Goal: Check status: Check status

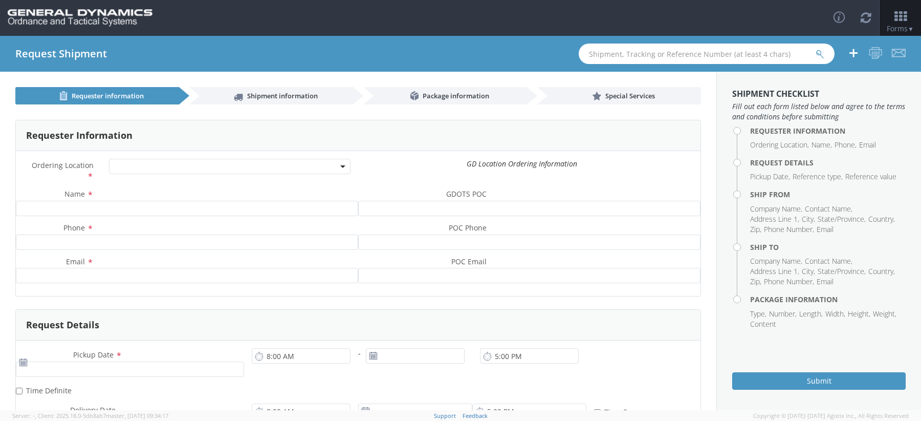
select select
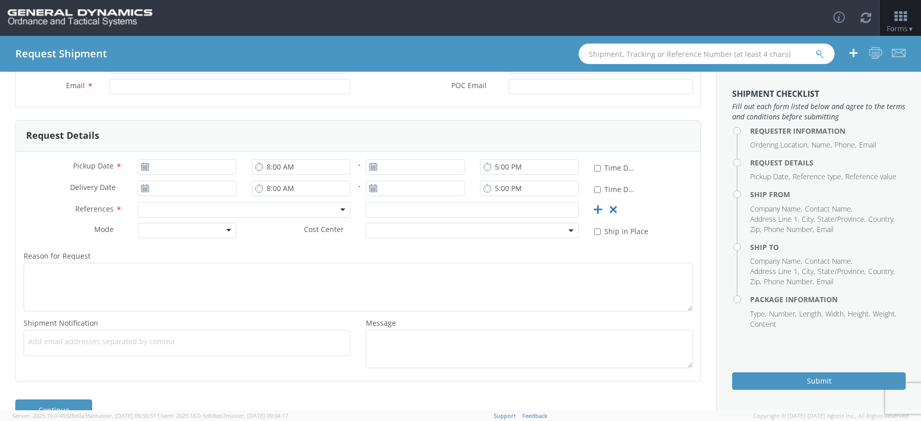
scroll to position [172, 0]
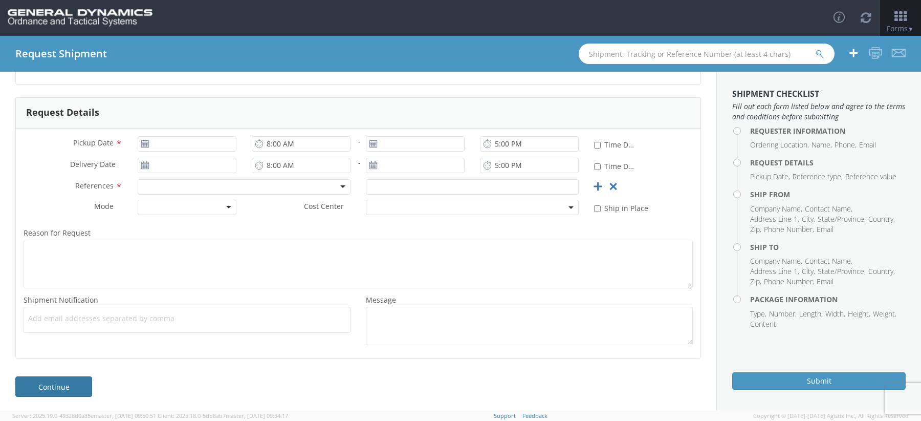
click at [73, 376] on link "Continue" at bounding box center [53, 386] width 77 height 20
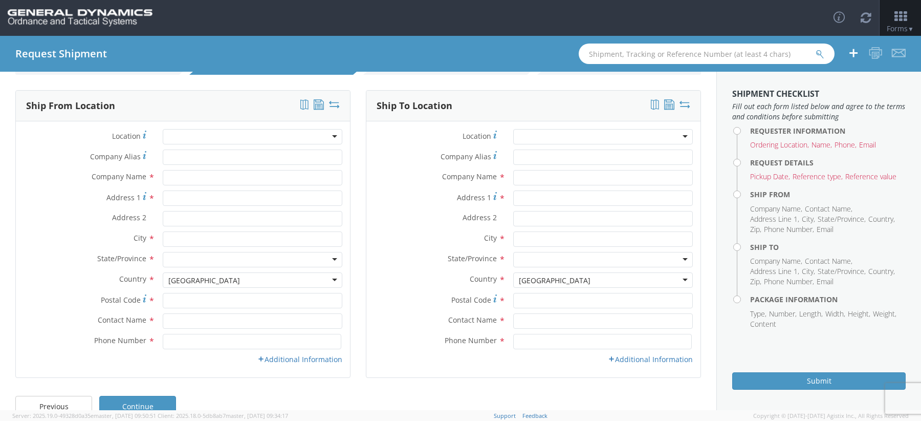
scroll to position [50, 0]
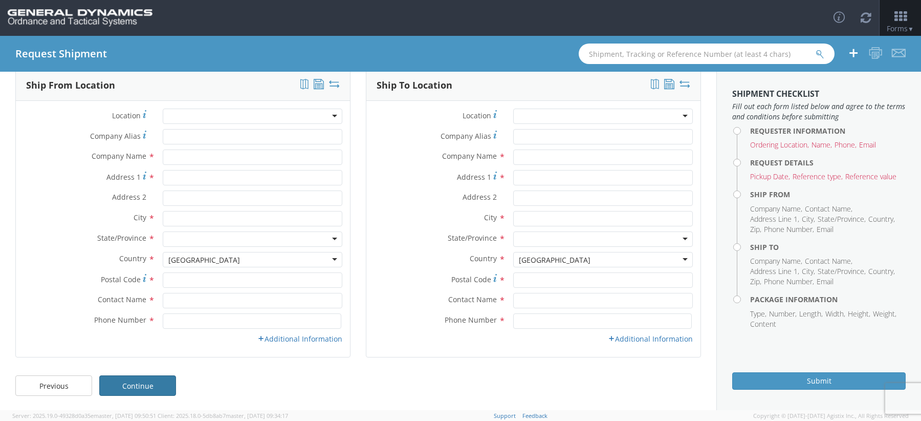
click at [138, 392] on link "Continue" at bounding box center [137, 385] width 77 height 20
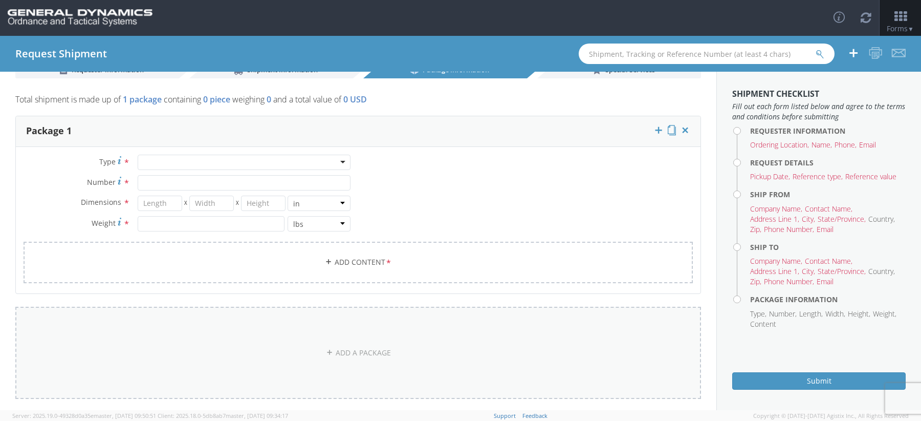
scroll to position [0, 0]
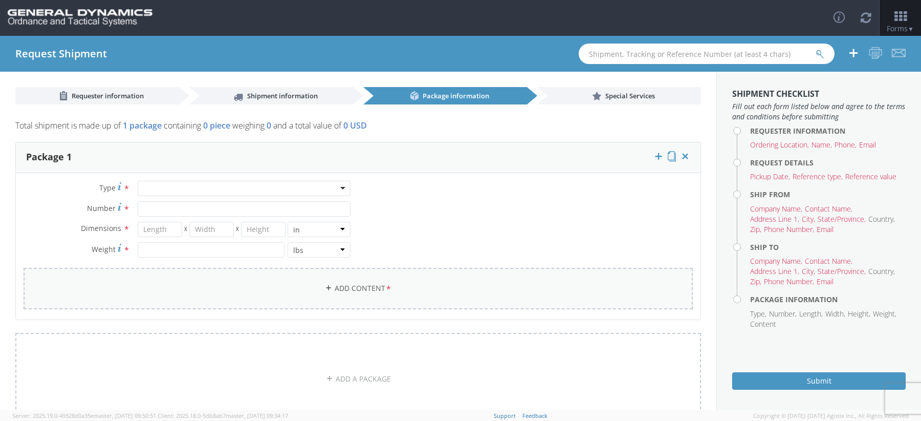
click at [363, 281] on link "Add Content *" at bounding box center [358, 288] width 669 height 41
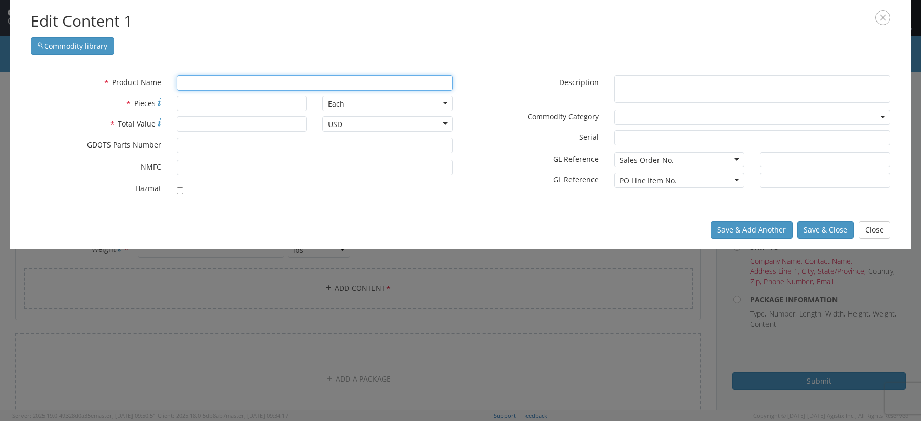
click at [240, 79] on input "text" at bounding box center [315, 82] width 276 height 15
click at [232, 97] on input "* Pieces" at bounding box center [242, 103] width 131 height 15
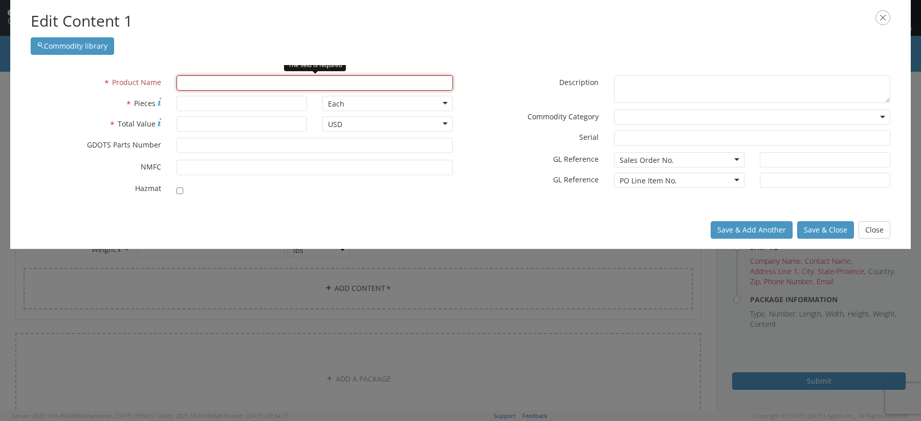
click at [226, 85] on input "text" at bounding box center [315, 82] width 276 height 15
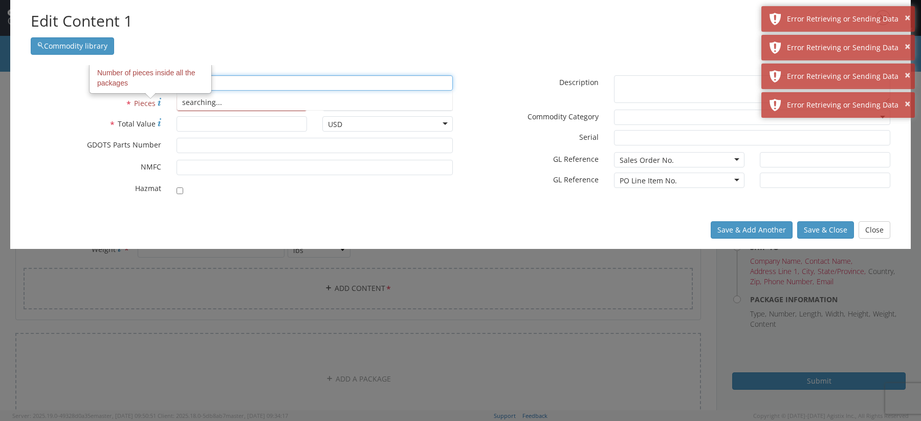
type input "Test"
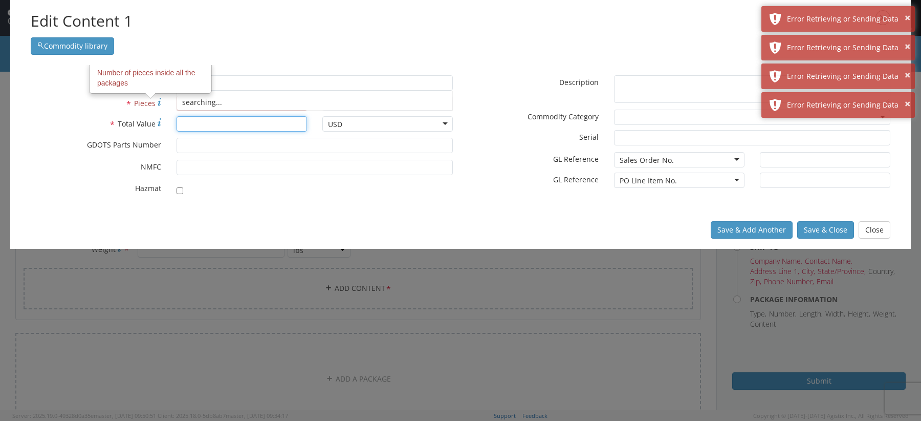
click at [189, 120] on input "* Total Value" at bounding box center [242, 123] width 131 height 15
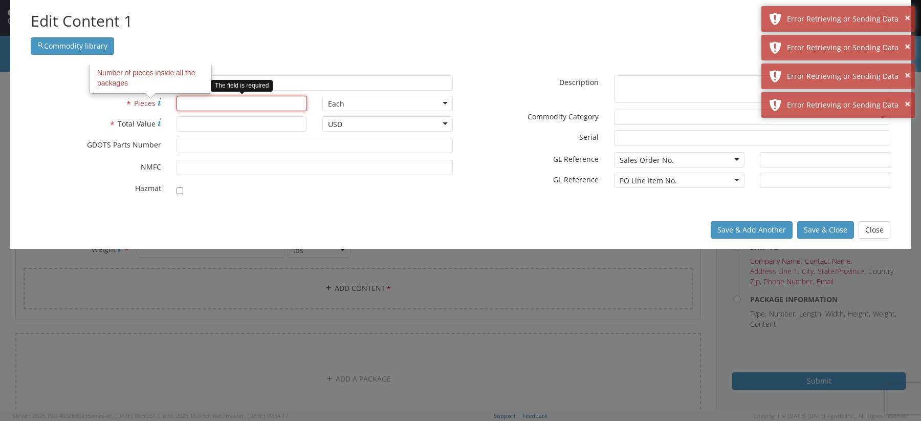
click at [182, 104] on input "* Pieces Number of pieces inside all the packages" at bounding box center [242, 103] width 131 height 15
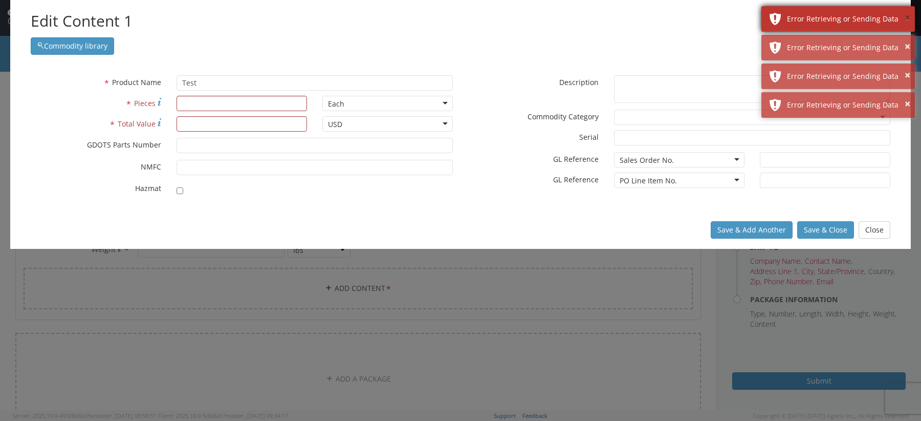
click at [907, 20] on button "×" at bounding box center [908, 18] width 6 height 15
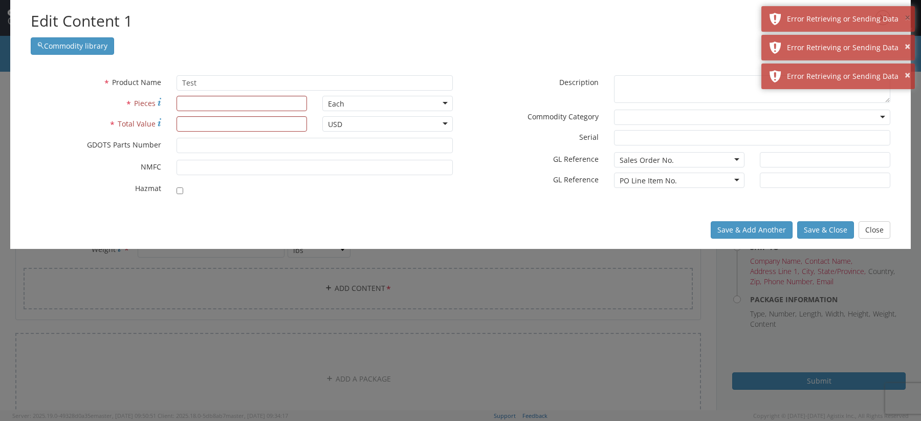
click at [907, 20] on button "×" at bounding box center [908, 18] width 6 height 15
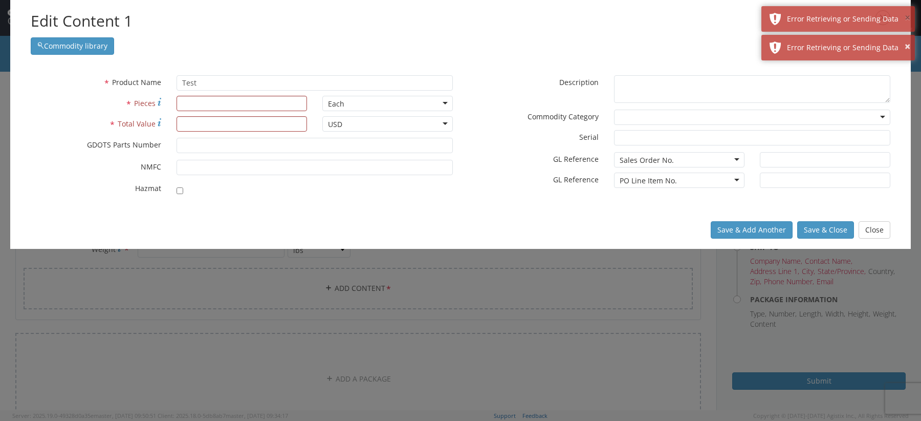
click at [907, 20] on button "×" at bounding box center [908, 18] width 6 height 15
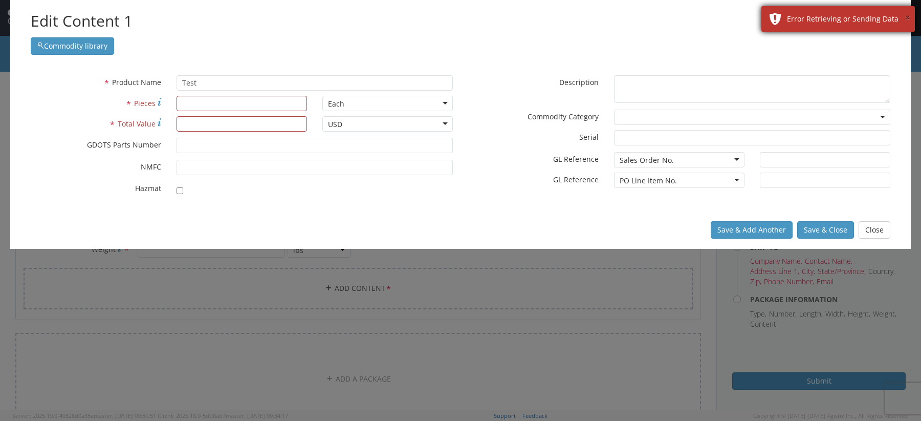
click at [907, 19] on button "×" at bounding box center [908, 18] width 6 height 15
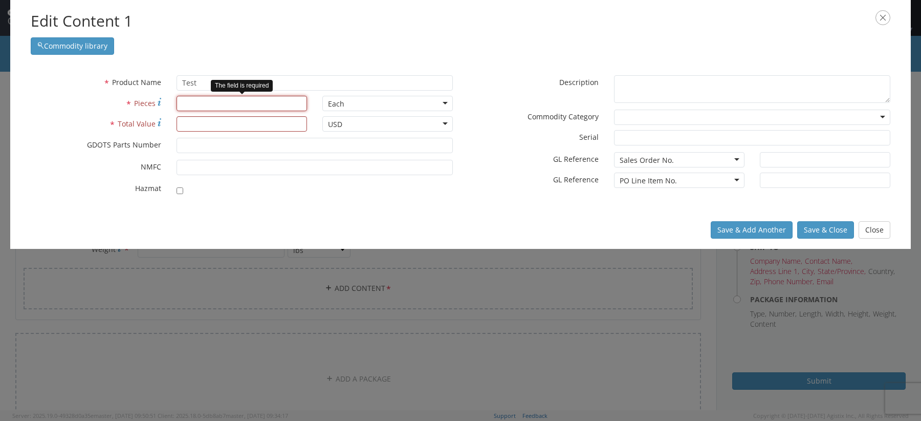
click at [212, 104] on input "* Pieces" at bounding box center [242, 103] width 131 height 15
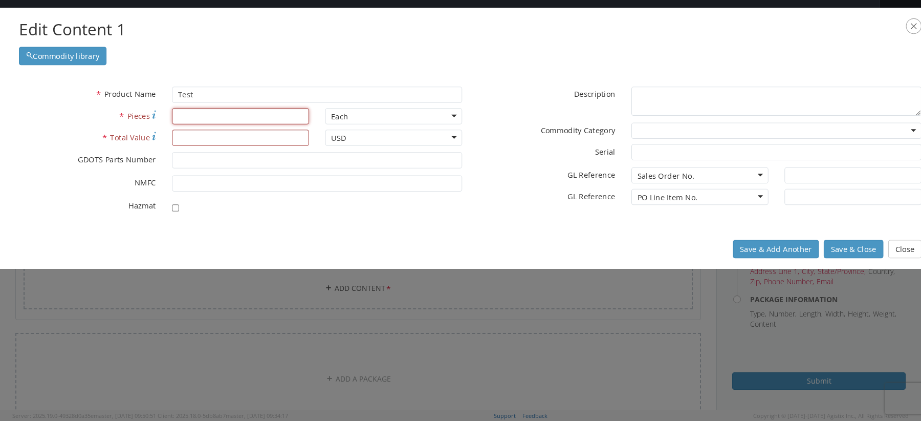
drag, startPoint x: 219, startPoint y: 16, endPoint x: 203, endPoint y: 21, distance: 17.3
click at [204, 21] on h2 "Edit Content 1" at bounding box center [470, 29] width 903 height 23
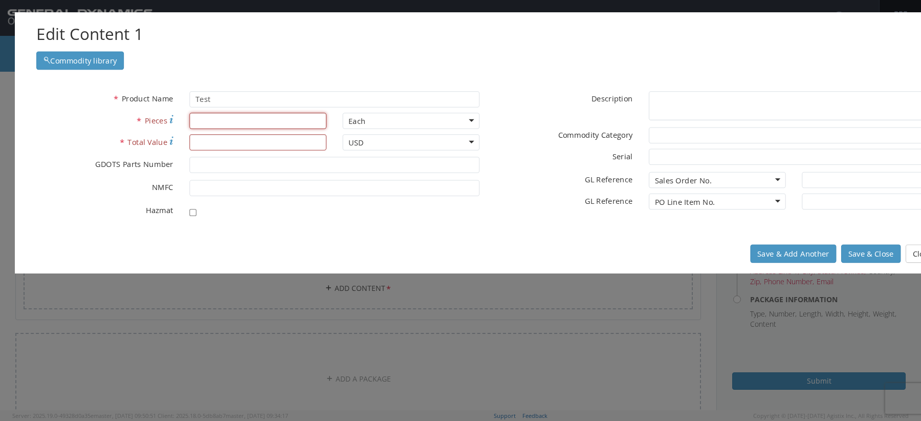
click at [257, 27] on h2 "Edit Content 1" at bounding box center [487, 34] width 903 height 23
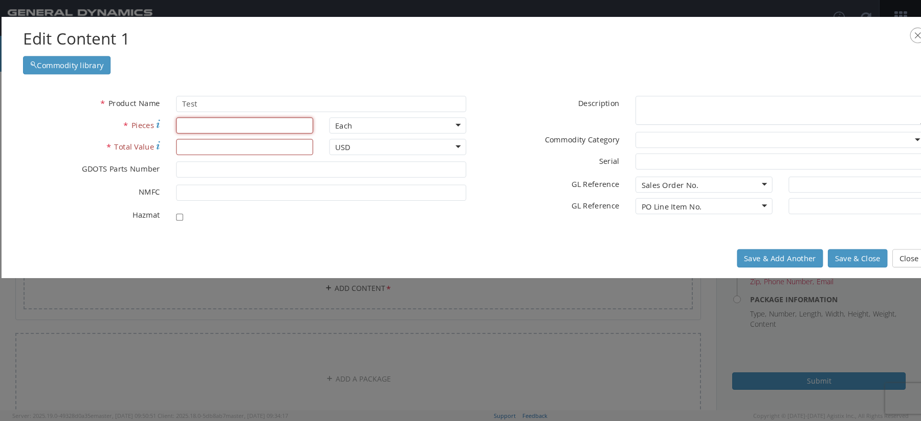
drag, startPoint x: 292, startPoint y: 34, endPoint x: 270, endPoint y: 33, distance: 22.6
click at [270, 33] on h2 "Edit Content 1" at bounding box center [474, 39] width 903 height 23
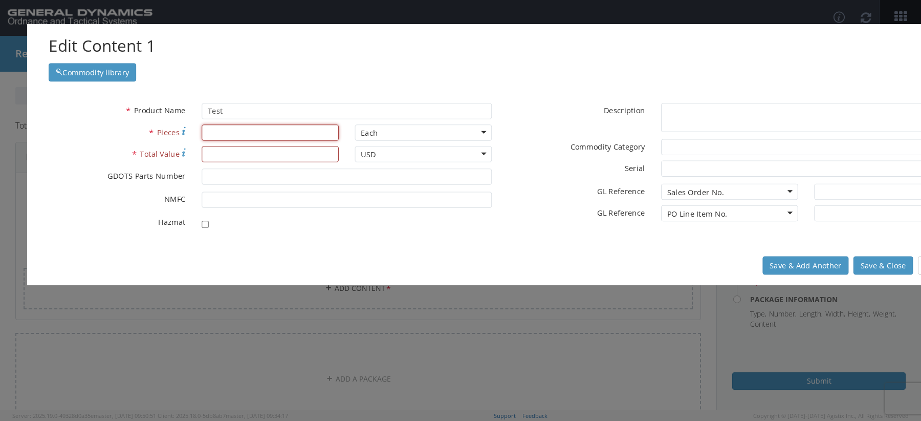
drag, startPoint x: 420, startPoint y: 45, endPoint x: 409, endPoint y: 44, distance: 10.8
click at [411, 45] on h2 "Edit Content 1" at bounding box center [500, 46] width 903 height 23
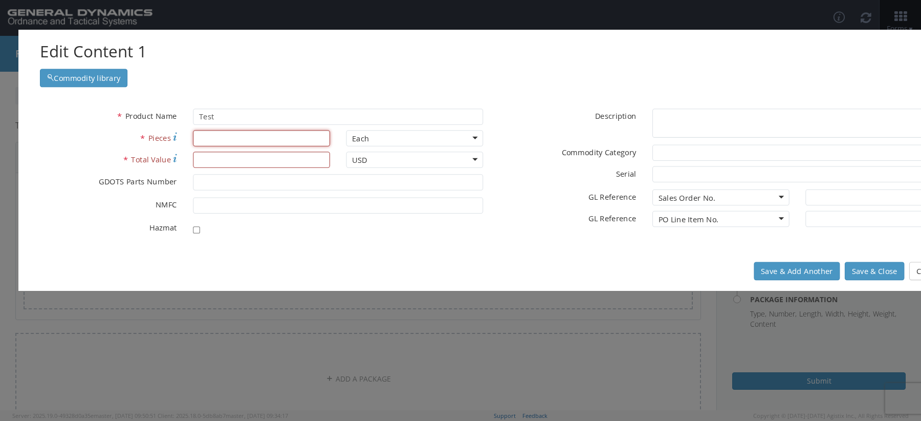
drag, startPoint x: 535, startPoint y: 37, endPoint x: 505, endPoint y: 37, distance: 30.2
click at [505, 37] on div "Edit Content 1 Commodity library" at bounding box center [491, 64] width 946 height 68
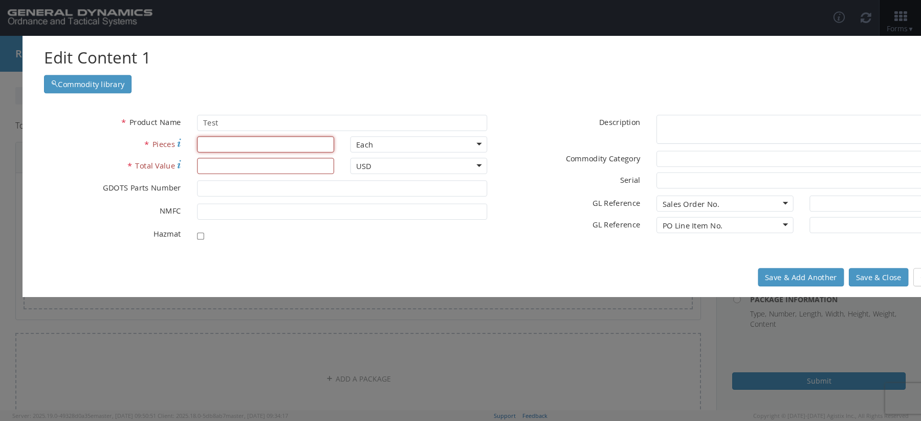
drag, startPoint x: 723, startPoint y: 50, endPoint x: 698, endPoint y: 49, distance: 25.1
click at [698, 50] on h2 "Edit Content 1" at bounding box center [495, 58] width 903 height 23
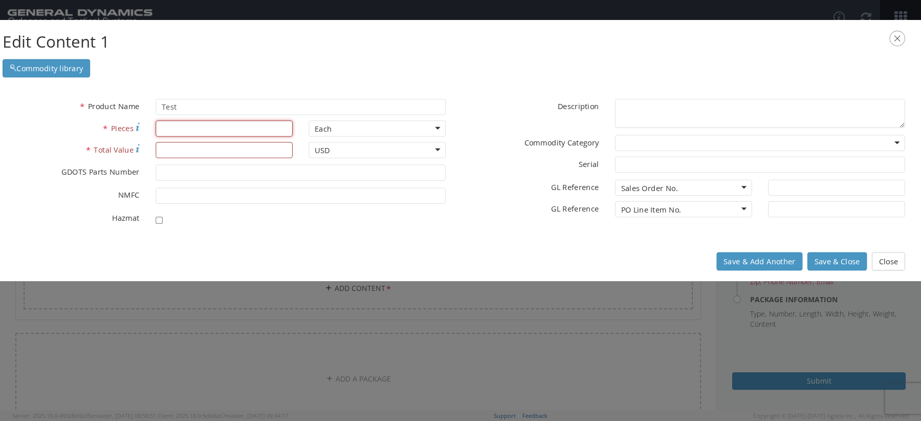
drag, startPoint x: 720, startPoint y: 51, endPoint x: 663, endPoint y: 30, distance: 61.2
click at [663, 30] on div "Edit Content 1 Commodity library" at bounding box center [454, 54] width 946 height 68
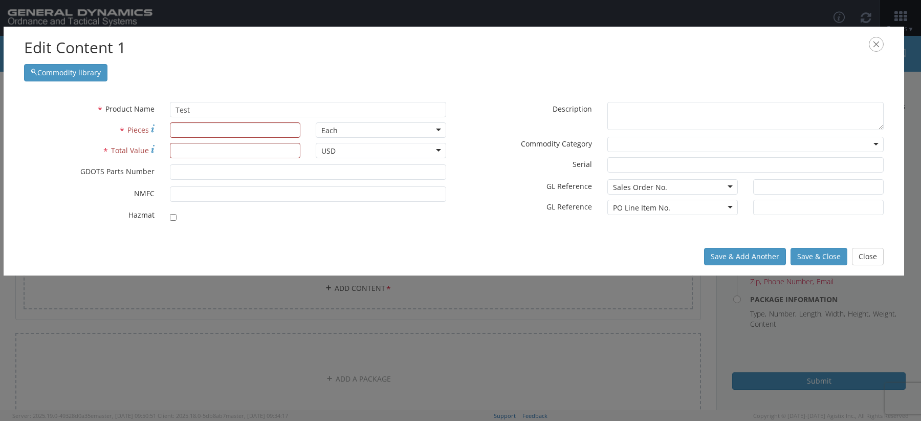
click at [876, 47] on icon "button" at bounding box center [876, 44] width 15 height 15
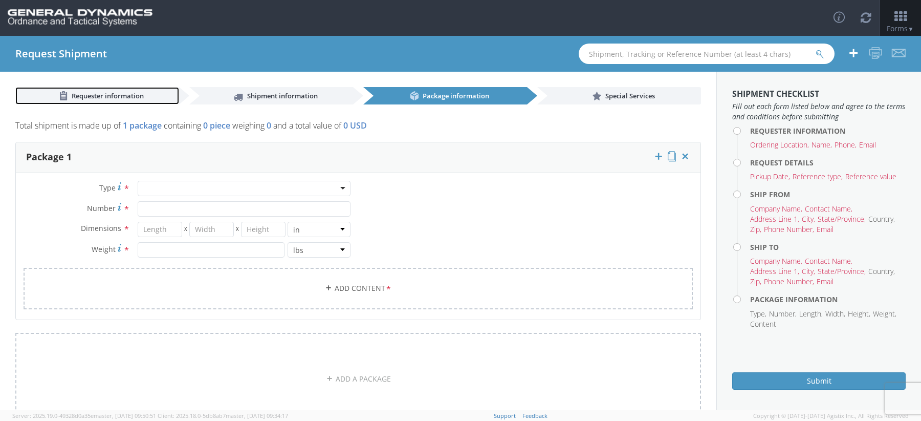
click at [120, 92] on span "Requester information" at bounding box center [108, 95] width 72 height 9
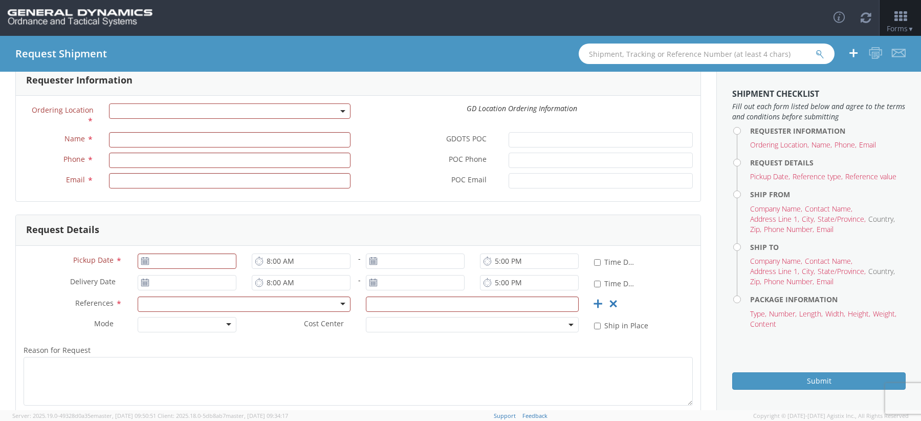
scroll to position [45, 0]
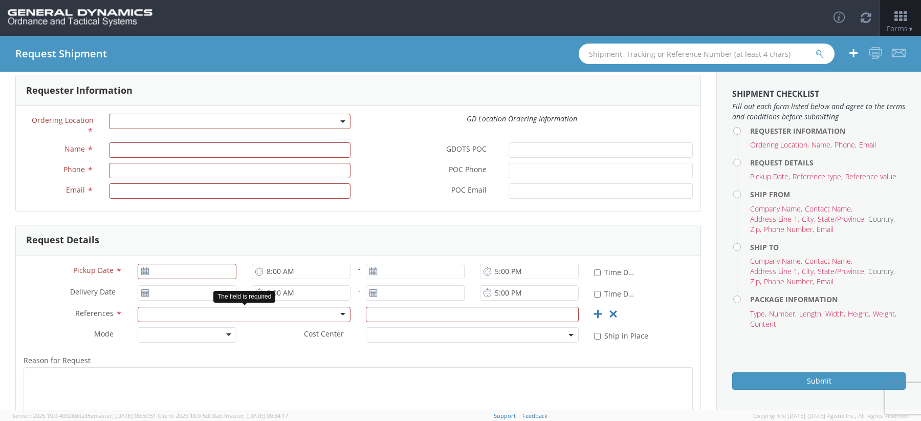
click at [162, 315] on div at bounding box center [244, 314] width 213 height 15
click at [102, 317] on span "References" at bounding box center [94, 313] width 38 height 10
click at [344, 314] on div at bounding box center [244, 314] width 213 height 15
click at [113, 311] on span "References" at bounding box center [94, 313] width 38 height 10
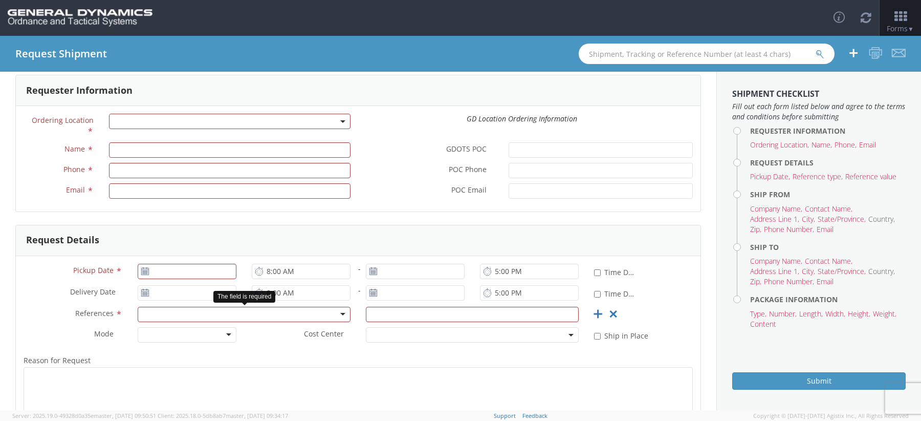
click at [344, 313] on div at bounding box center [244, 314] width 213 height 15
click at [384, 349] on div "Reason for Request * Shipment Notification * Add email addresses separated by c…" at bounding box center [358, 413] width 685 height 129
click at [344, 311] on div at bounding box center [244, 314] width 213 height 15
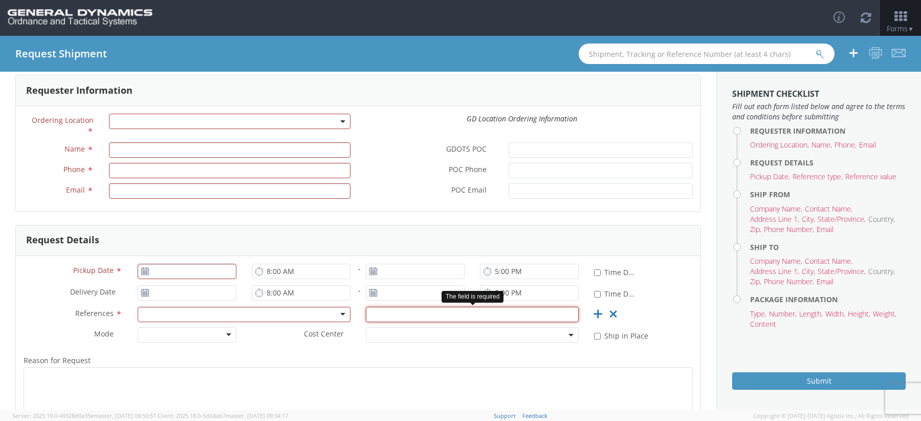
click at [390, 317] on input "text" at bounding box center [472, 314] width 213 height 15
click at [344, 314] on div at bounding box center [244, 314] width 213 height 15
click at [360, 323] on div at bounding box center [472, 317] width 228 height 20
click at [341, 312] on div at bounding box center [244, 314] width 213 height 15
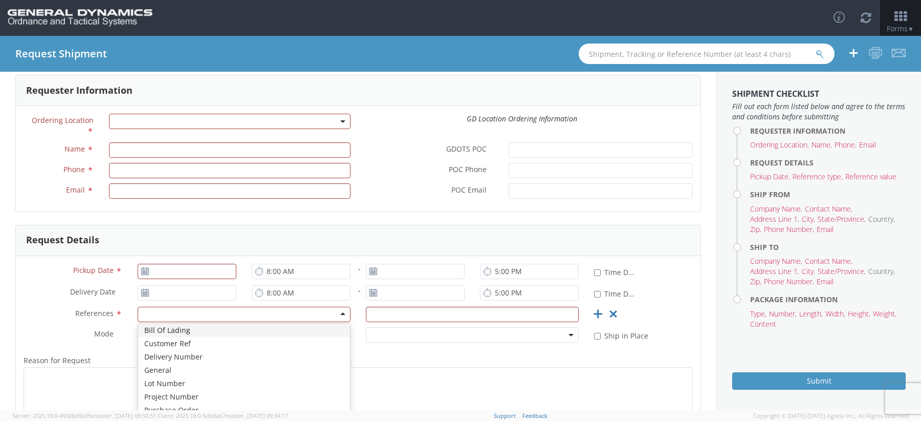
click at [353, 329] on label "Cost Center *" at bounding box center [301, 333] width 114 height 13
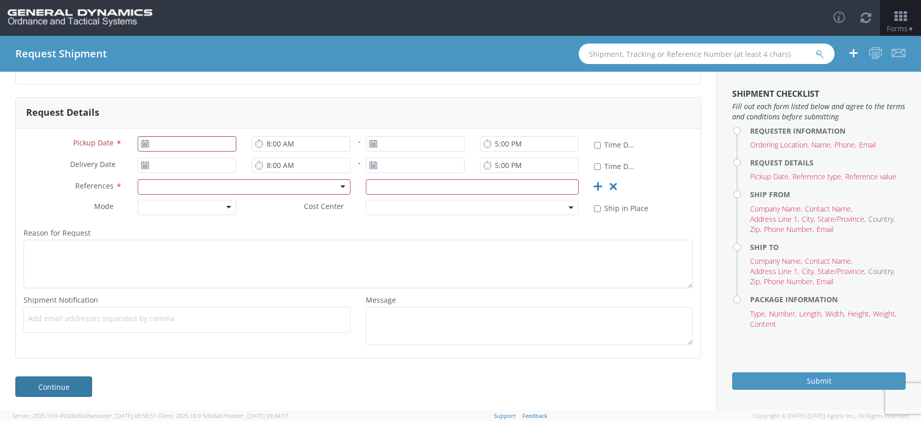
click at [69, 382] on link "Continue" at bounding box center [53, 386] width 77 height 20
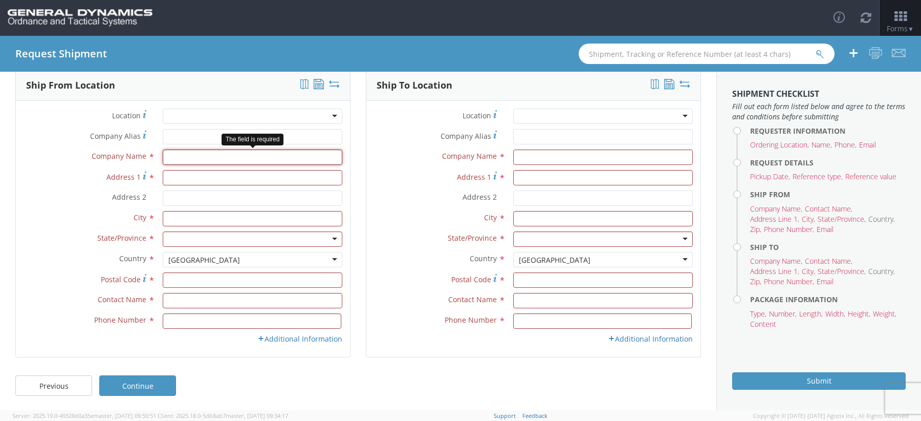
click at [167, 159] on input "text" at bounding box center [253, 156] width 180 height 15
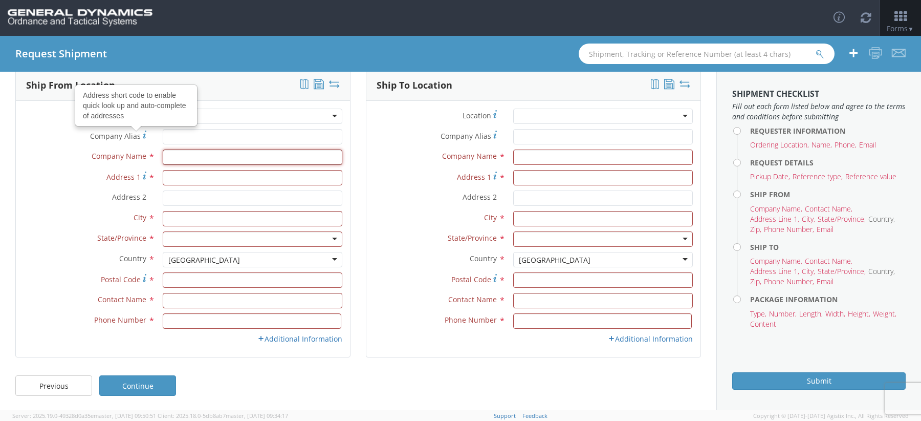
scroll to position [0, 0]
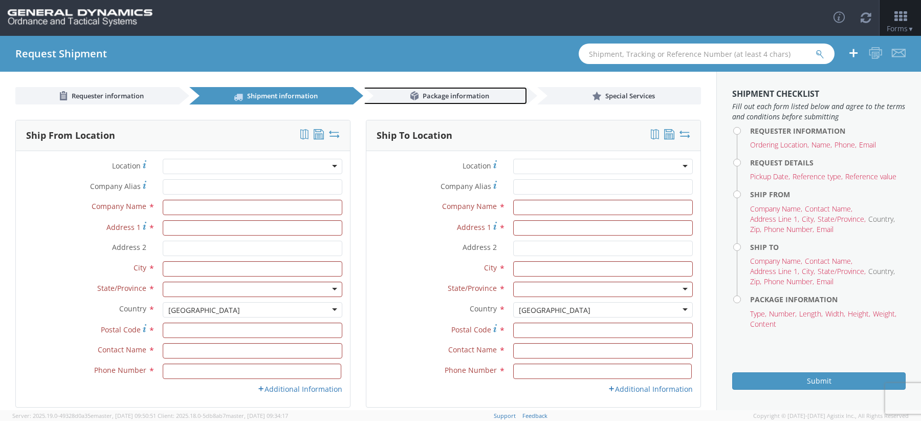
click at [421, 91] on link "Package information" at bounding box center [445, 95] width 164 height 17
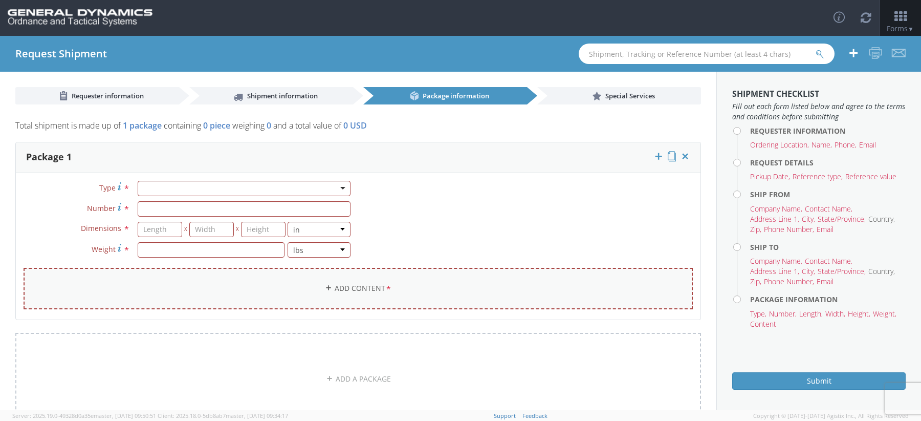
click at [278, 278] on link "Add Content *" at bounding box center [358, 288] width 669 height 41
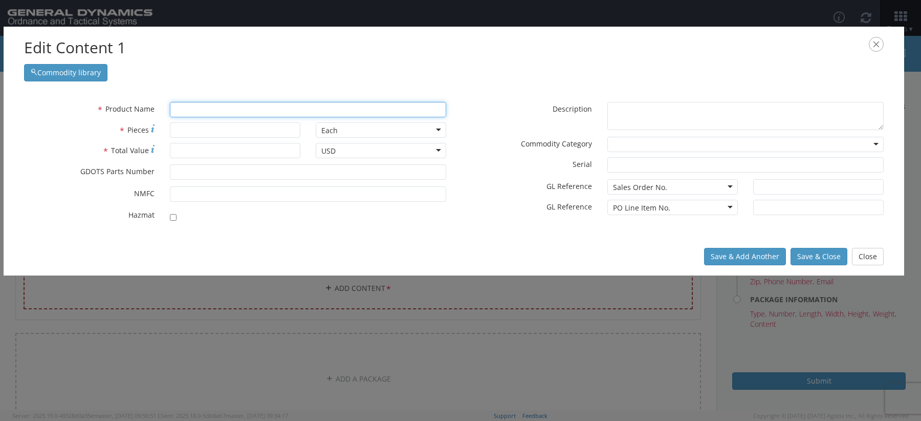
click at [238, 112] on input "text" at bounding box center [308, 109] width 276 height 15
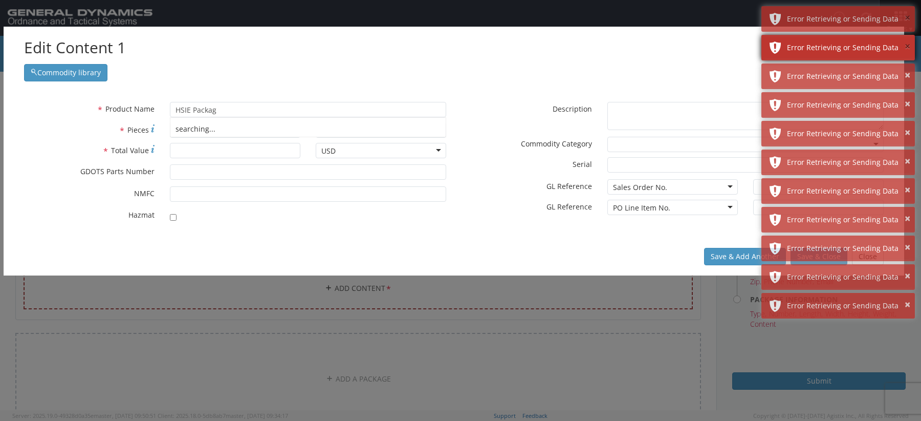
click at [906, 13] on button "×" at bounding box center [908, 18] width 6 height 15
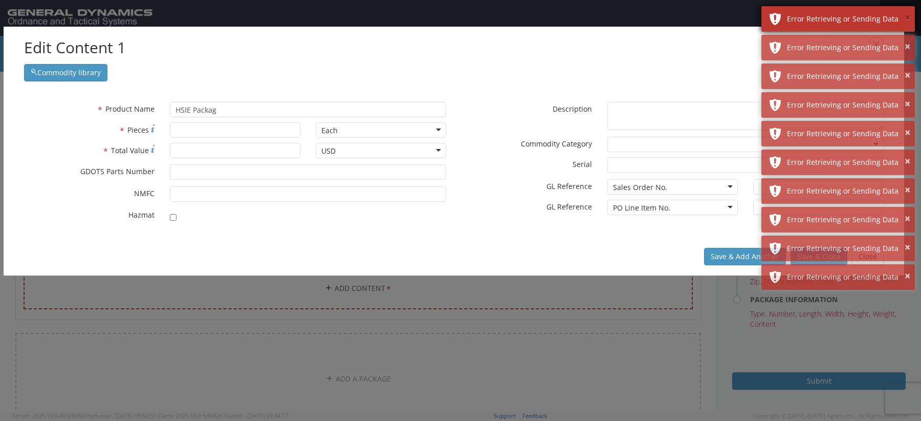
click at [906, 13] on button "×" at bounding box center [908, 18] width 6 height 15
click at [906, 39] on button "×" at bounding box center [908, 46] width 6 height 15
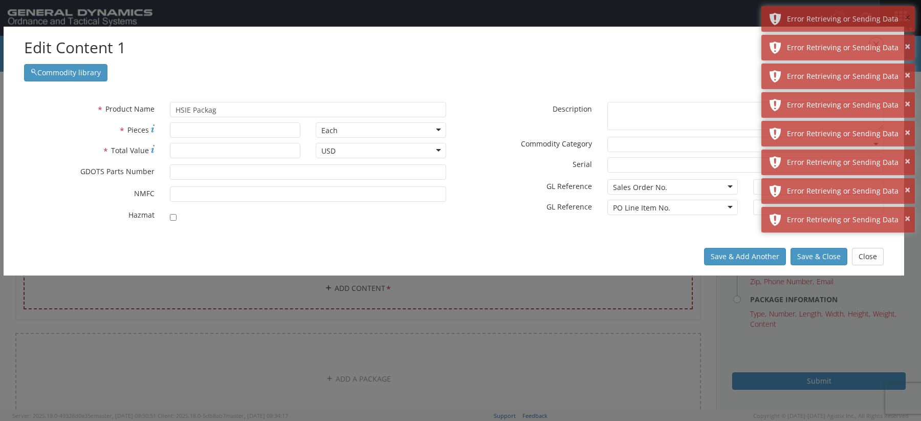
click at [906, 13] on button "×" at bounding box center [908, 18] width 6 height 15
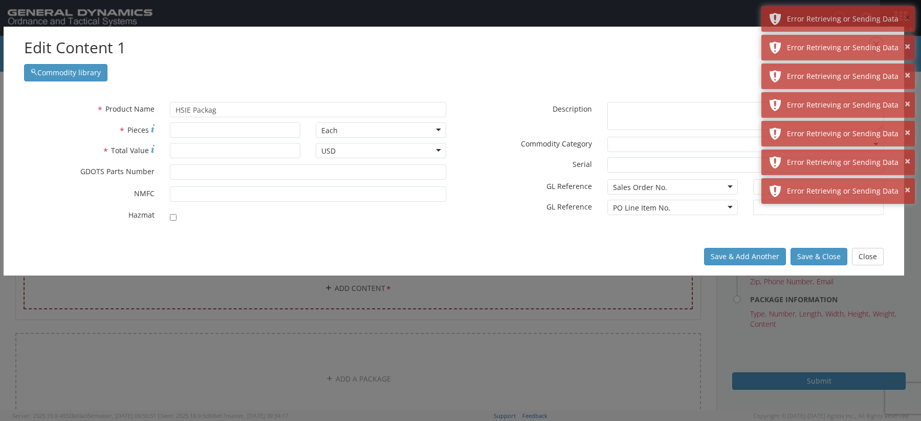
click at [906, 13] on button "×" at bounding box center [908, 18] width 6 height 15
click at [906, 39] on button "×" at bounding box center [908, 46] width 6 height 15
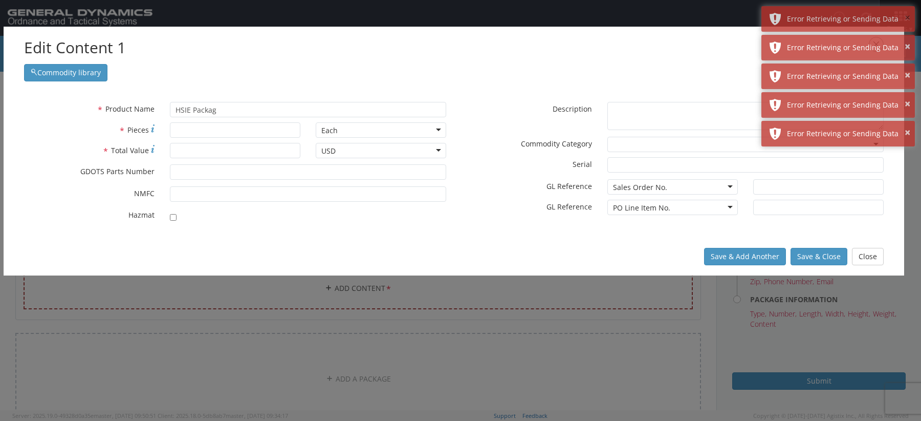
click at [906, 13] on button "×" at bounding box center [908, 18] width 6 height 15
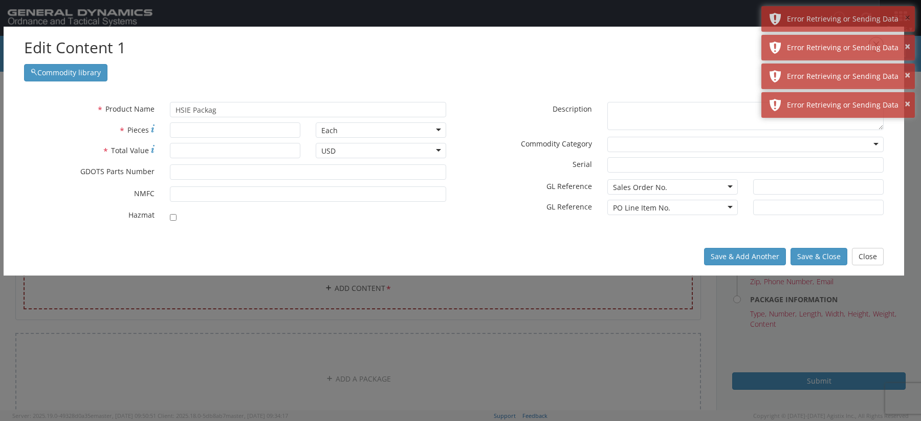
click at [906, 13] on button "×" at bounding box center [908, 18] width 6 height 15
click at [906, 39] on button "×" at bounding box center [908, 46] width 6 height 15
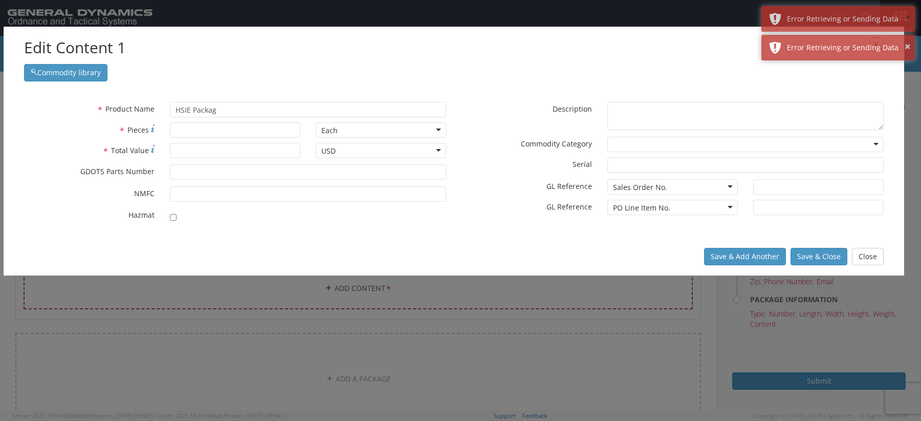
click at [906, 13] on button "×" at bounding box center [908, 18] width 6 height 15
click at [906, 39] on button "×" at bounding box center [908, 46] width 6 height 15
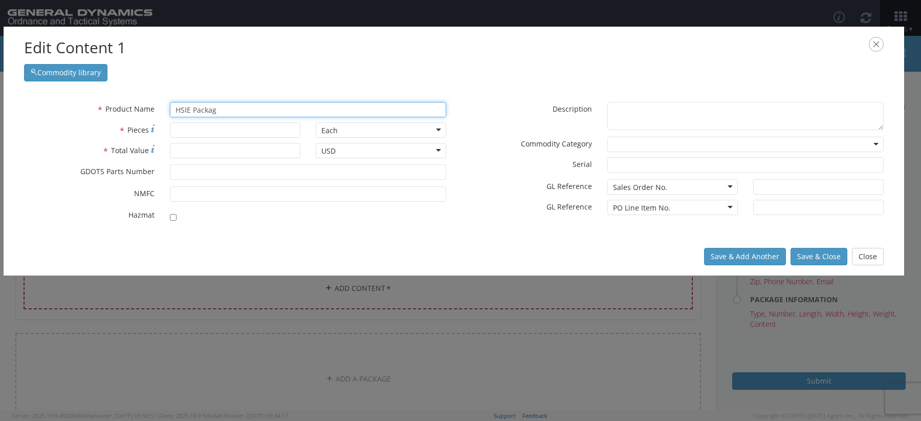
click at [222, 111] on input "HSIE Packag" at bounding box center [308, 109] width 276 height 15
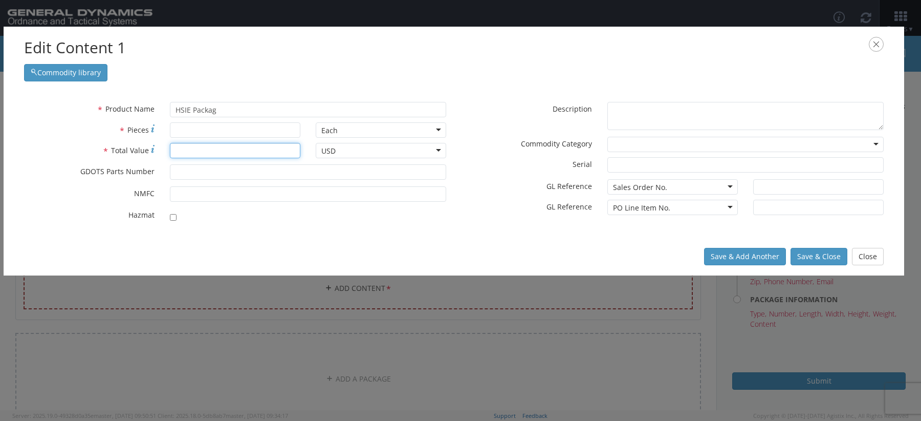
click at [221, 149] on input "* Total Value" at bounding box center [235, 150] width 131 height 15
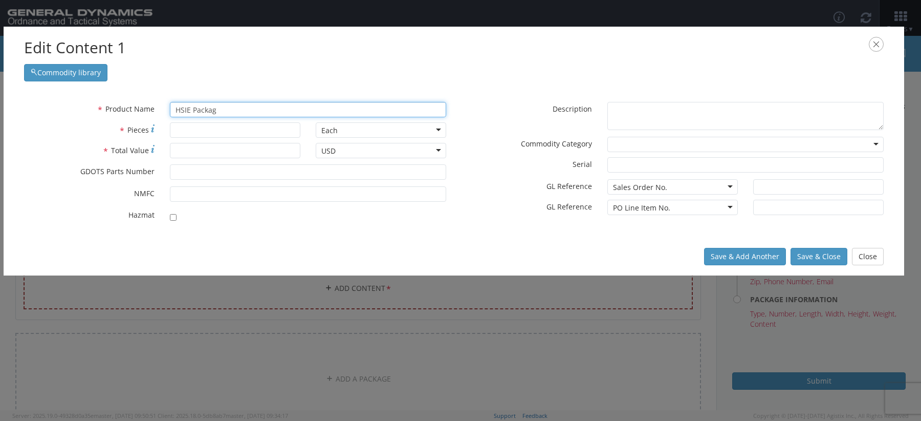
click at [264, 111] on input "HSIE Packag" at bounding box center [308, 109] width 276 height 15
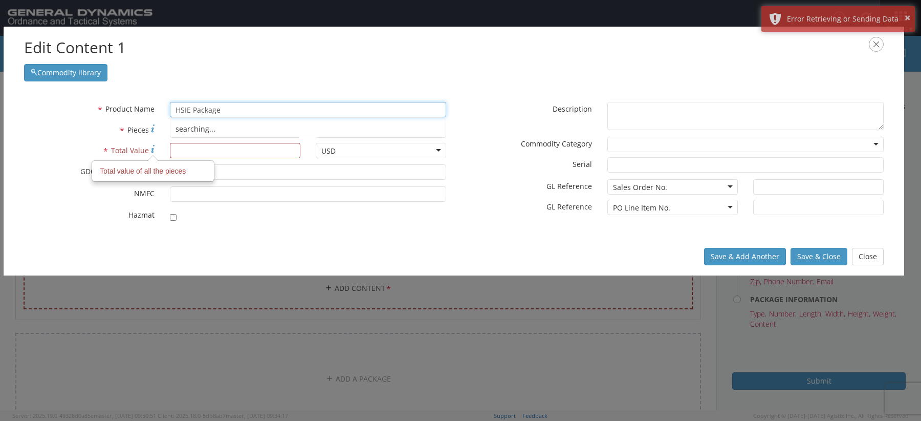
type input "HSIE Package"
click at [149, 143] on label "* Total Value Total value of all the pieces" at bounding box center [89, 150] width 146 height 14
click at [170, 143] on input "* Total Value Total value of all the pieces" at bounding box center [235, 150] width 131 height 15
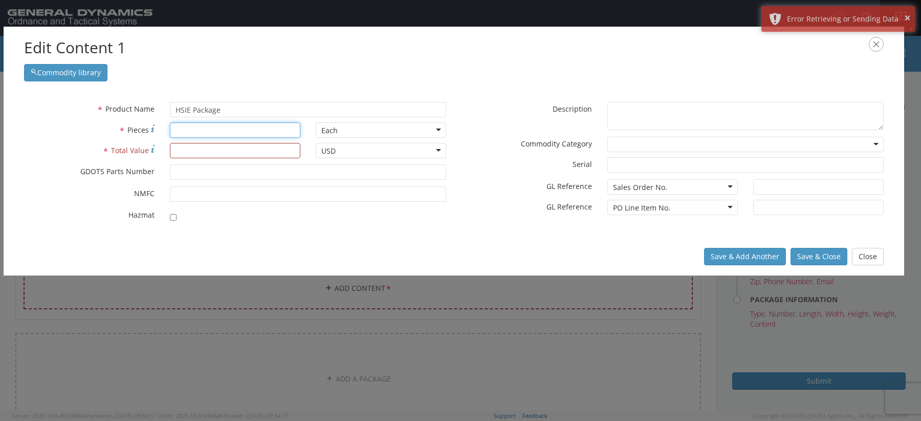
click at [193, 131] on input "* Pieces" at bounding box center [235, 129] width 131 height 15
type input "12"
type input "1"
click at [128, 172] on span "GDOTS Parts Number" at bounding box center [117, 171] width 74 height 10
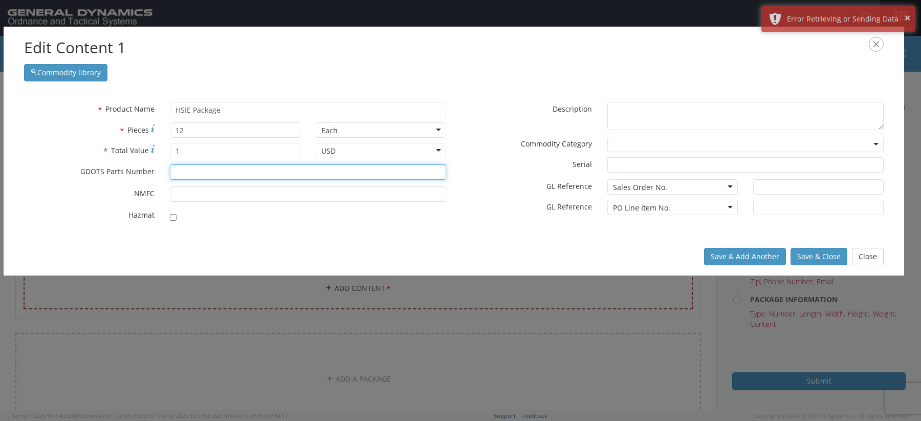
click at [170, 172] on input "* GDOTS Parts Number" at bounding box center [308, 171] width 276 height 15
click at [305, 231] on div "* Product Name HSIE Package searching... * Pieces 12 Each Each Bag Blister Pack…" at bounding box center [454, 165] width 901 height 146
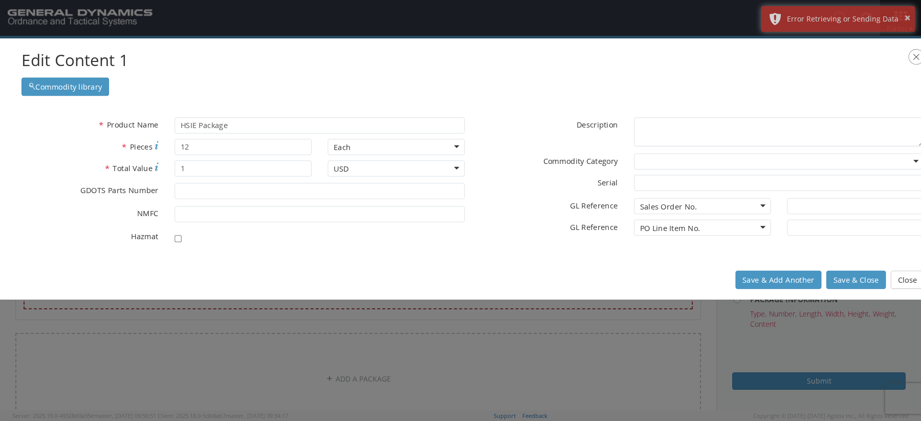
drag, startPoint x: 552, startPoint y: 36, endPoint x: 545, endPoint y: 47, distance: 12.8
click at [548, 48] on div "Edit Content 1 Commodity library" at bounding box center [473, 72] width 946 height 68
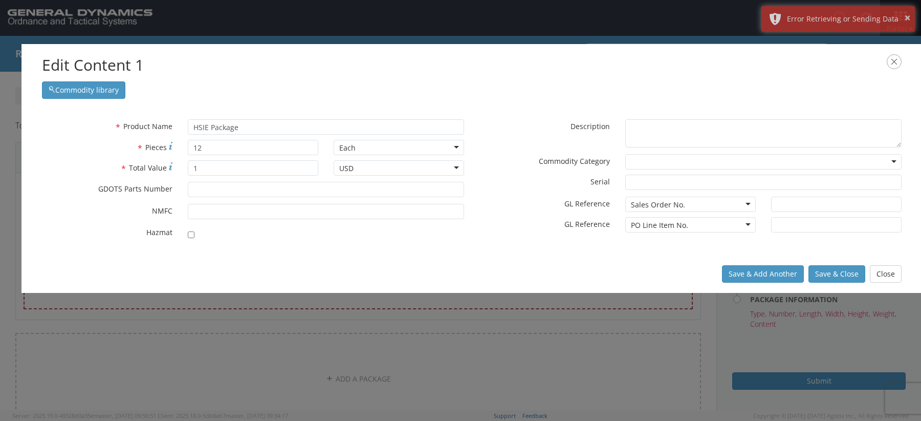
click at [897, 59] on icon "button" at bounding box center [894, 61] width 15 height 15
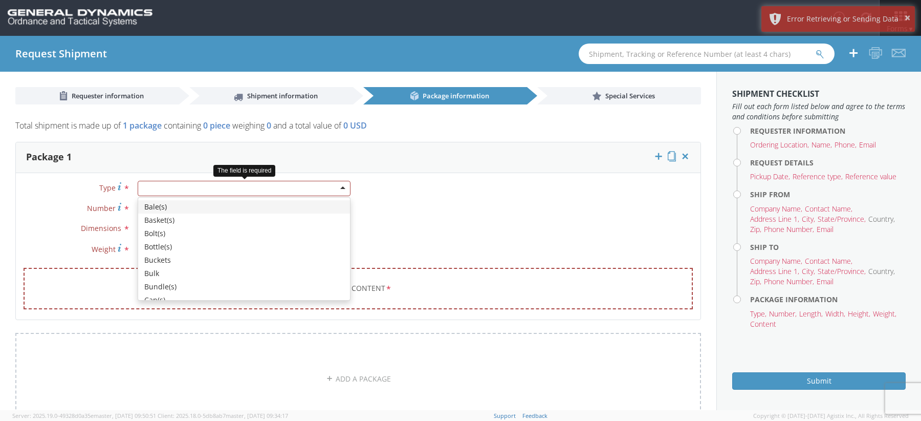
click at [202, 188] on div at bounding box center [244, 188] width 213 height 15
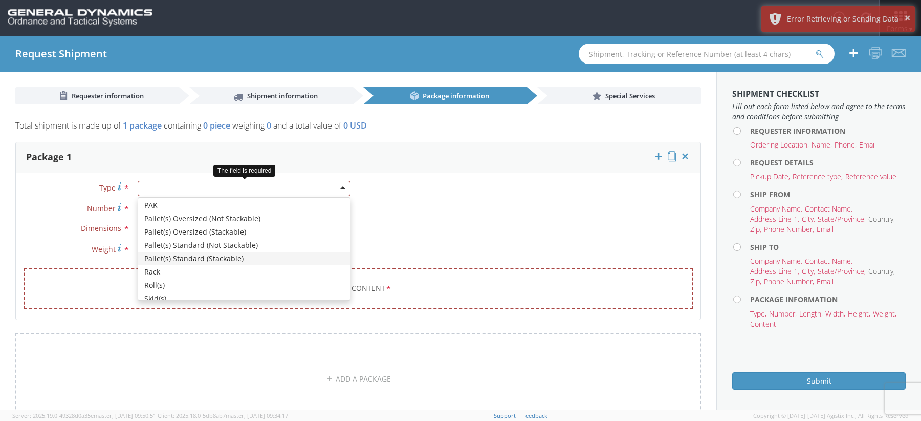
scroll to position [321, 0]
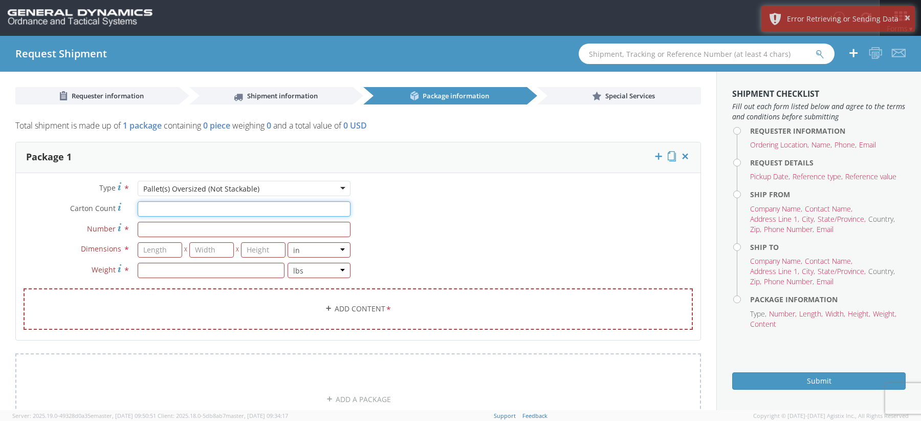
click at [163, 205] on input "Carton Count *" at bounding box center [244, 208] width 213 height 15
click at [177, 185] on div "Pallet(s) Oversized (Not Stackable)" at bounding box center [201, 189] width 116 height 10
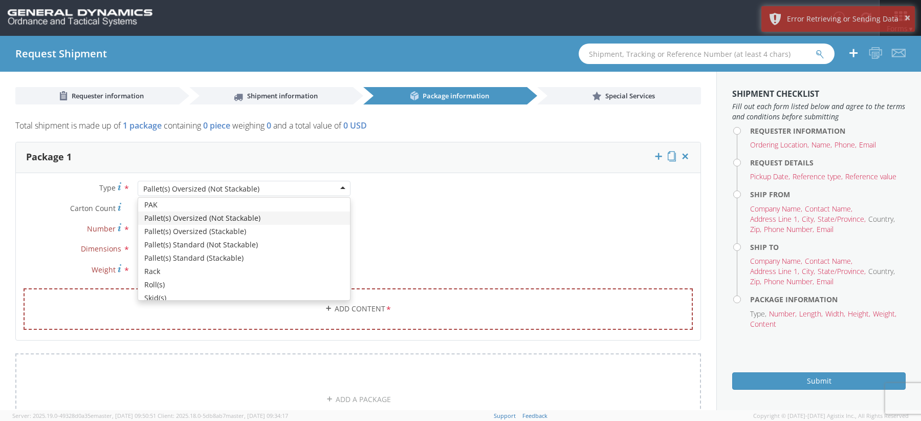
click at [110, 200] on div "Type * Pallet(s) Oversized (Not Stackable) Pallet(s) Oversized (Not Stackable) …" at bounding box center [187, 234] width 342 height 107
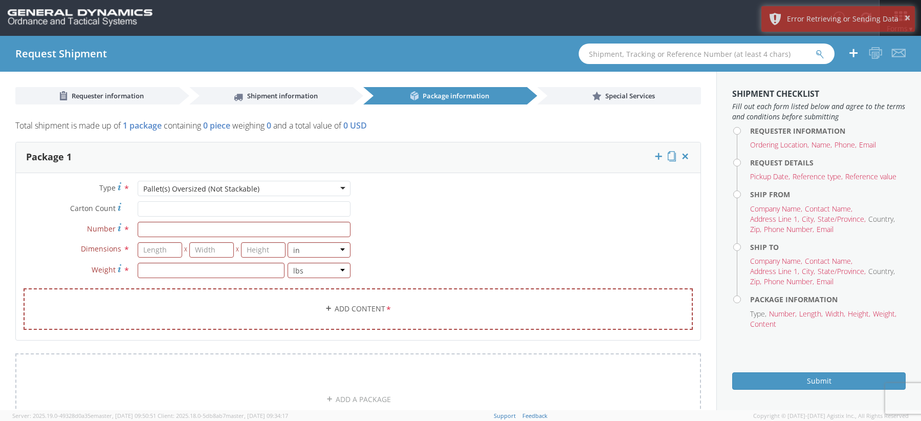
click at [161, 189] on div "Pallet(s) Oversized (Not Stackable)" at bounding box center [201, 189] width 116 height 10
click at [124, 196] on div "Type * Pallet(s) Oversized (Not Stackable) Pallet(s) Oversized (Not Stackable) …" at bounding box center [187, 234] width 342 height 107
drag, startPoint x: 750, startPoint y: 313, endPoint x: 783, endPoint y: 324, distance: 34.8
click at [783, 325] on ul "Type Number Length Width Height Weight Content" at bounding box center [828, 319] width 156 height 20
click at [772, 321] on li "Content" at bounding box center [763, 324] width 26 height 10
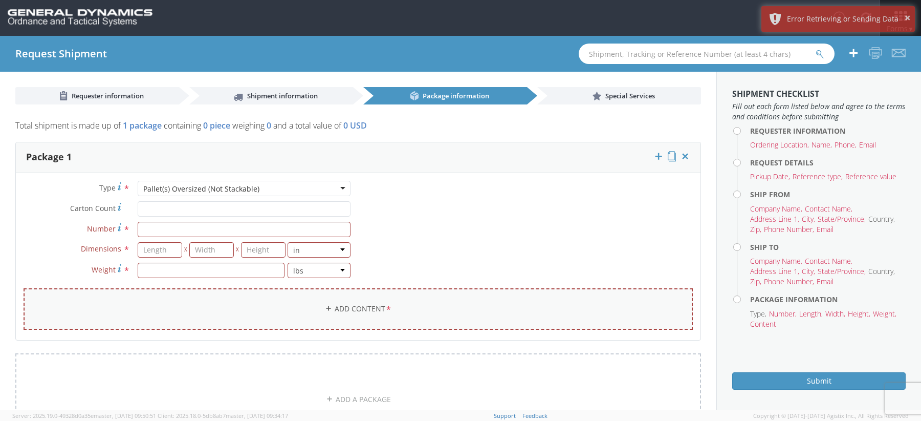
click at [402, 311] on link "Add Content *" at bounding box center [358, 308] width 669 height 41
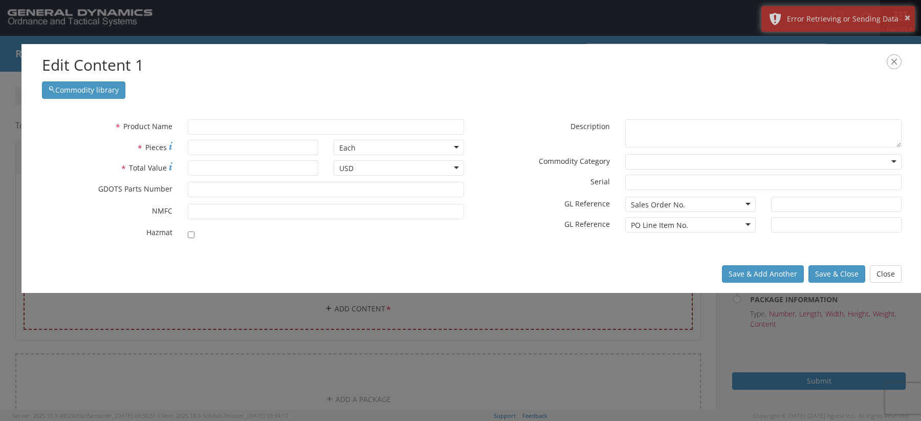
click at [895, 63] on icon "button" at bounding box center [894, 61] width 15 height 15
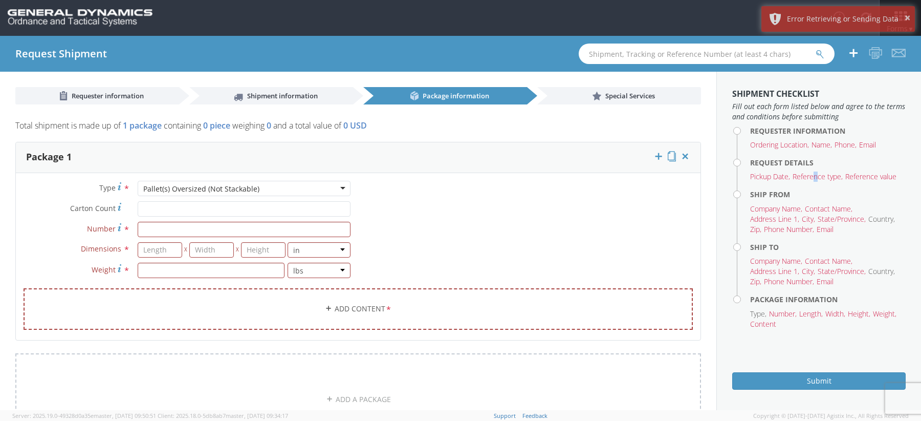
click at [816, 178] on li "Reference type" at bounding box center [818, 176] width 50 height 10
click at [299, 187] on div "Pallet(s) Oversized (Not Stackable)" at bounding box center [244, 188] width 213 height 15
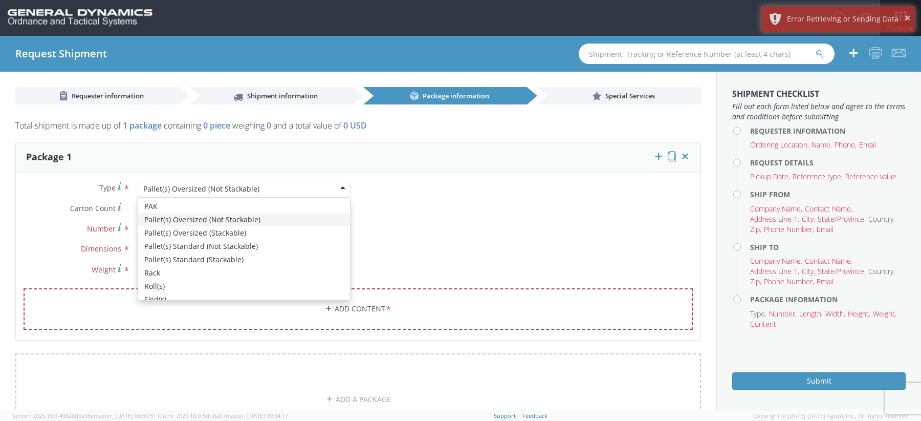
scroll to position [349, 0]
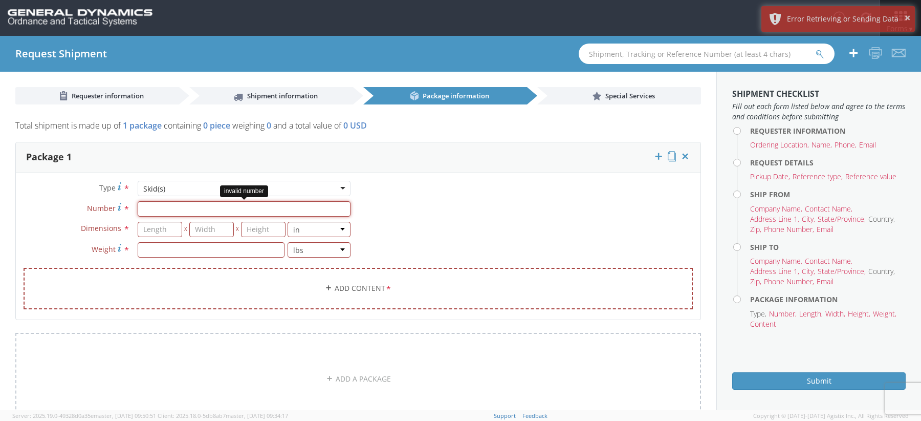
click at [202, 205] on input "Number *" at bounding box center [244, 208] width 213 height 15
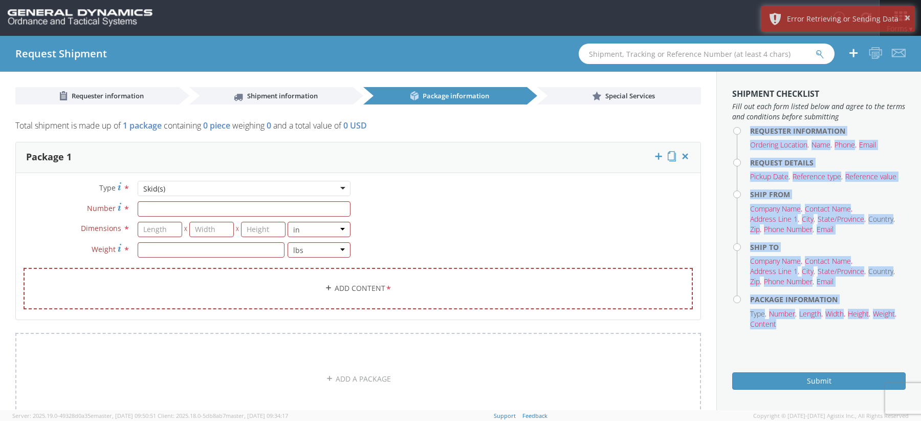
drag, startPoint x: 751, startPoint y: 132, endPoint x: 789, endPoint y: 332, distance: 204.2
click at [789, 332] on aside "Shipment Checklist Fill out each form listed below and agree to the terms and c…" at bounding box center [818, 241] width 205 height 338
click at [752, 296] on h4 "Package Information" at bounding box center [828, 299] width 156 height 8
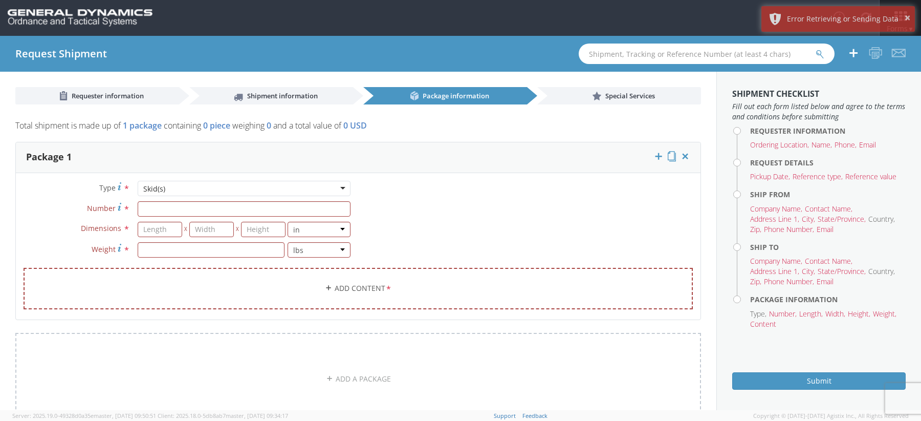
click at [617, 104] on div "Requester Information Ordering Location * GD-OTS Anniston (Commerce) GD-OTS Cam…" at bounding box center [358, 293] width 716 height 378
click at [612, 99] on span "Special Services" at bounding box center [630, 95] width 50 height 9
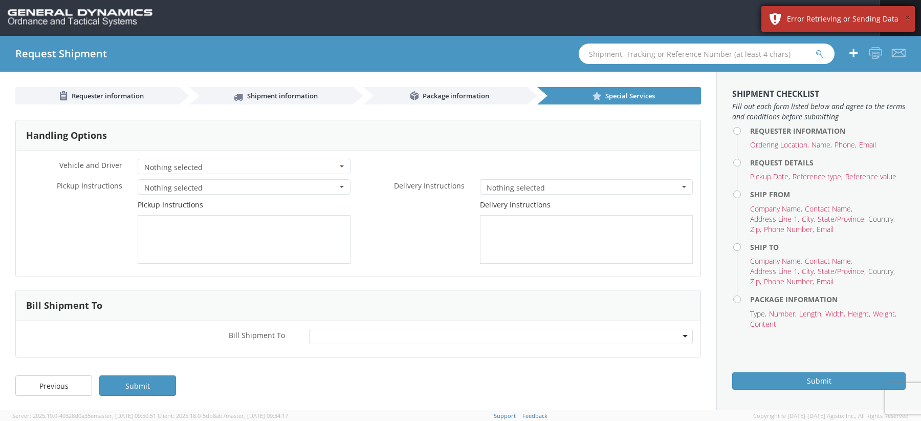
click at [906, 16] on button "×" at bounding box center [908, 18] width 6 height 15
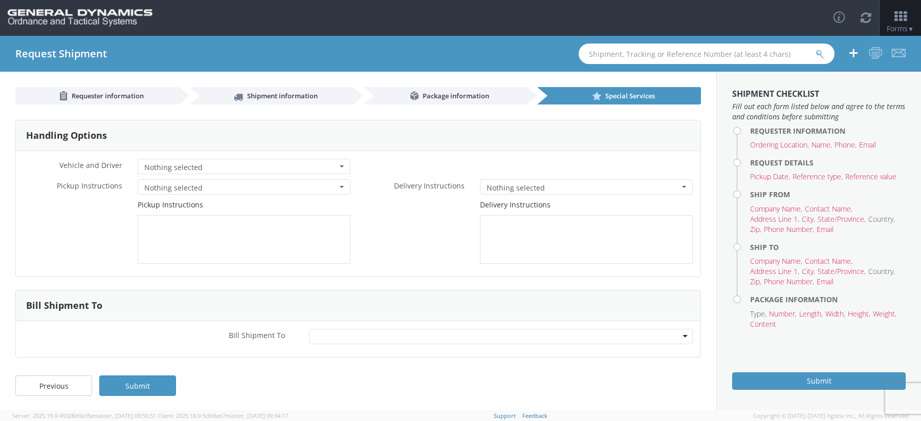
click at [395, 156] on div "* Vehicle and Driver Nothing selected Air Ride Truck Blanket Wrap Consolidated …" at bounding box center [358, 213] width 685 height 125
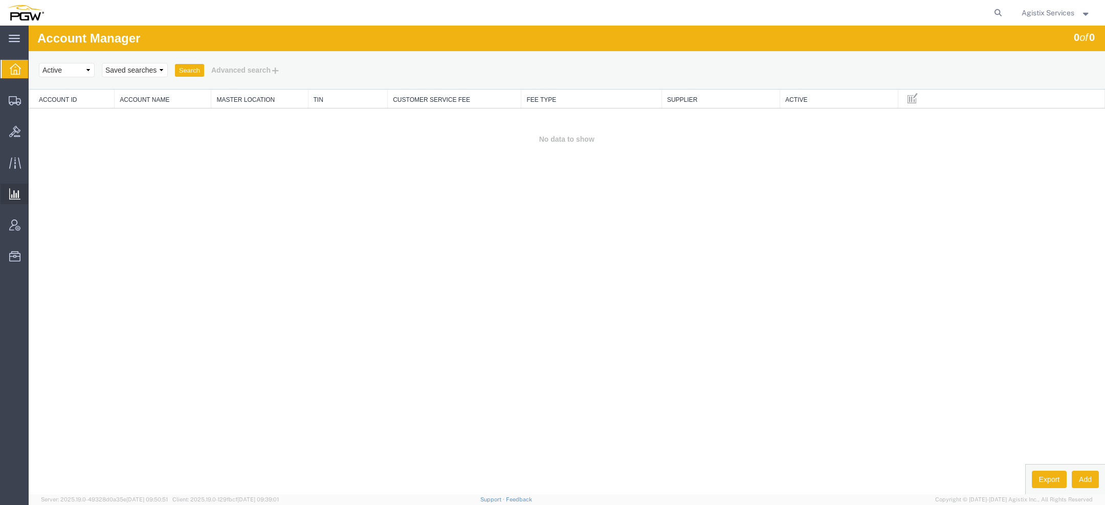
click at [0, 0] on span "Saved Reports" at bounding box center [0, 0] width 0 height 0
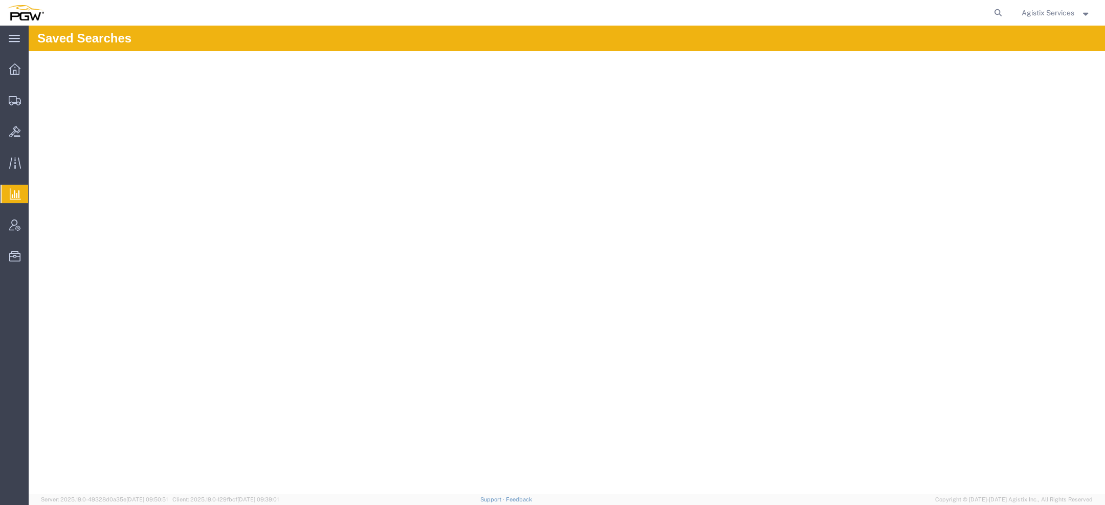
click at [0, 0] on span "Saved Reports" at bounding box center [0, 0] width 0 height 0
click at [1000, 14] on icon at bounding box center [998, 13] width 14 height 14
paste input "55596454"
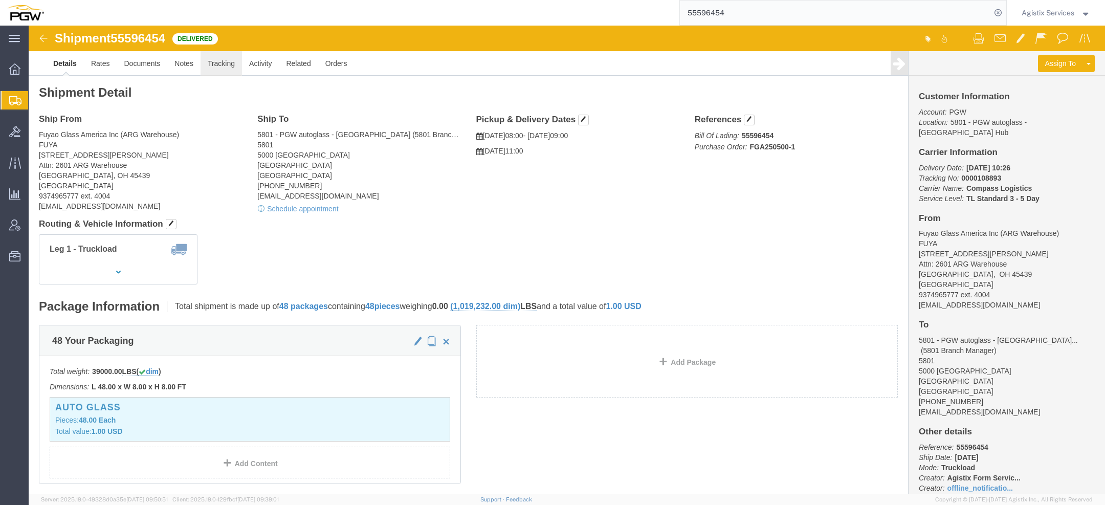
click link "Tracking"
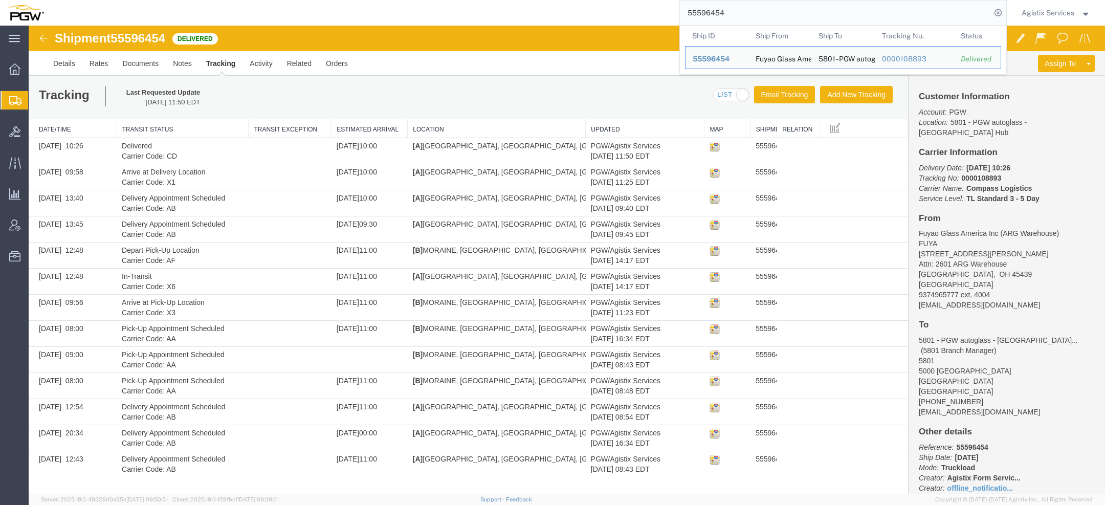
drag, startPoint x: 735, startPoint y: 12, endPoint x: 475, endPoint y: 4, distance: 260.1
click at [523, 9] on div "55596454 Ship ID Ship From Ship To Tracking Nu. Status Ship ID 55596454 Ship Fr…" at bounding box center [529, 13] width 956 height 26
paste input "65928"
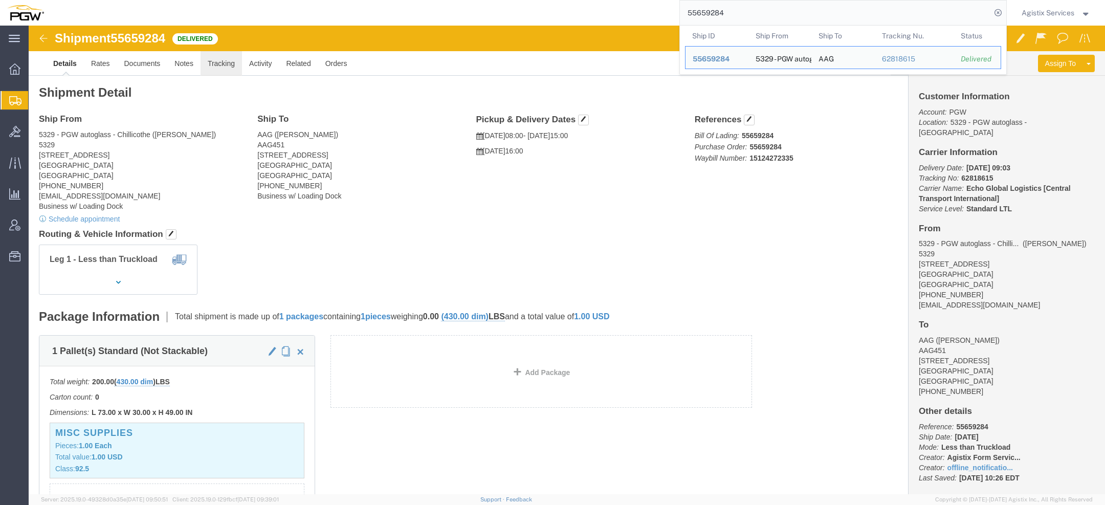
click link "Tracking"
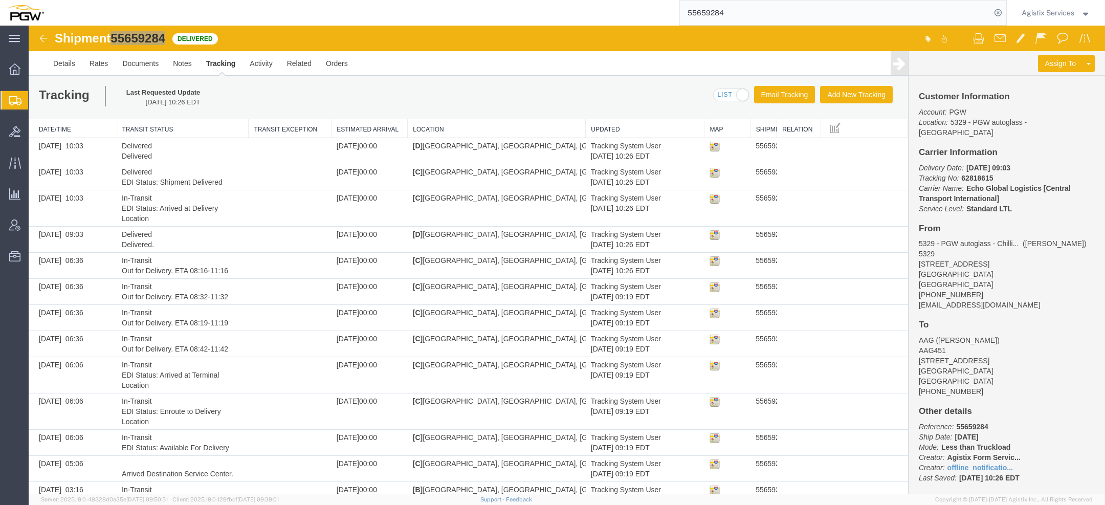
click at [699, 14] on input "55659284" at bounding box center [835, 13] width 311 height 25
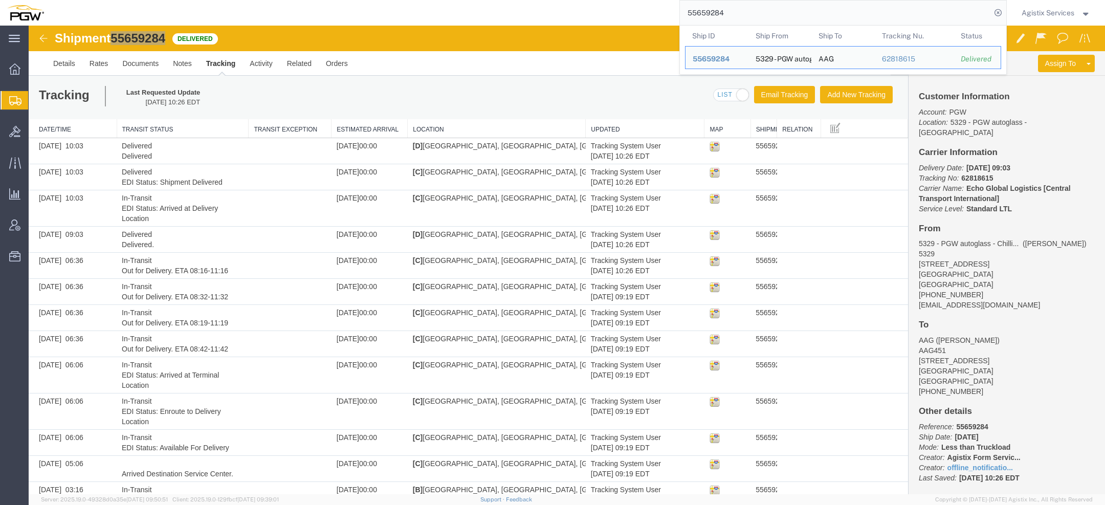
paste input "60693"
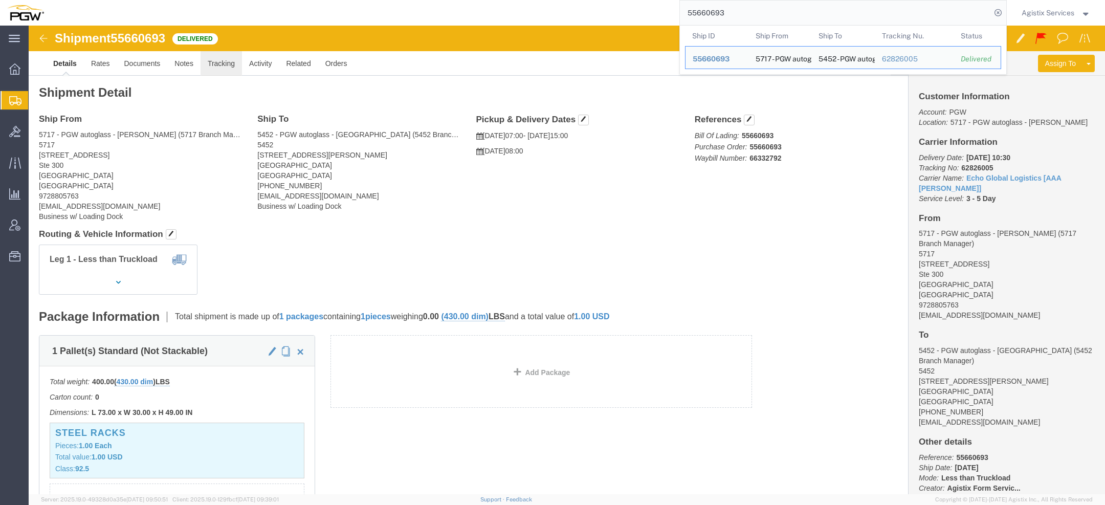
click link "Tracking"
click div
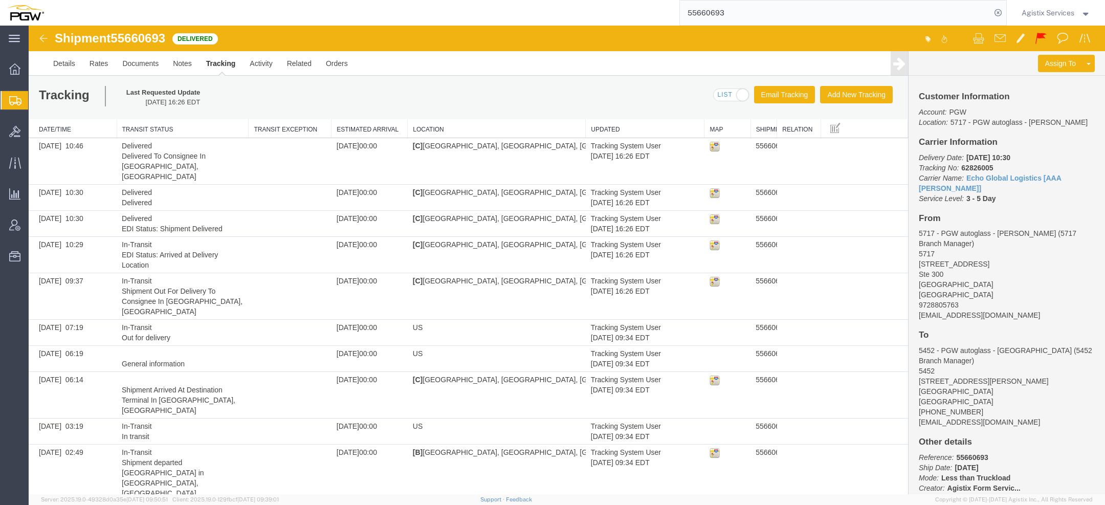
click at [709, 10] on input "55660693" at bounding box center [835, 13] width 311 height 25
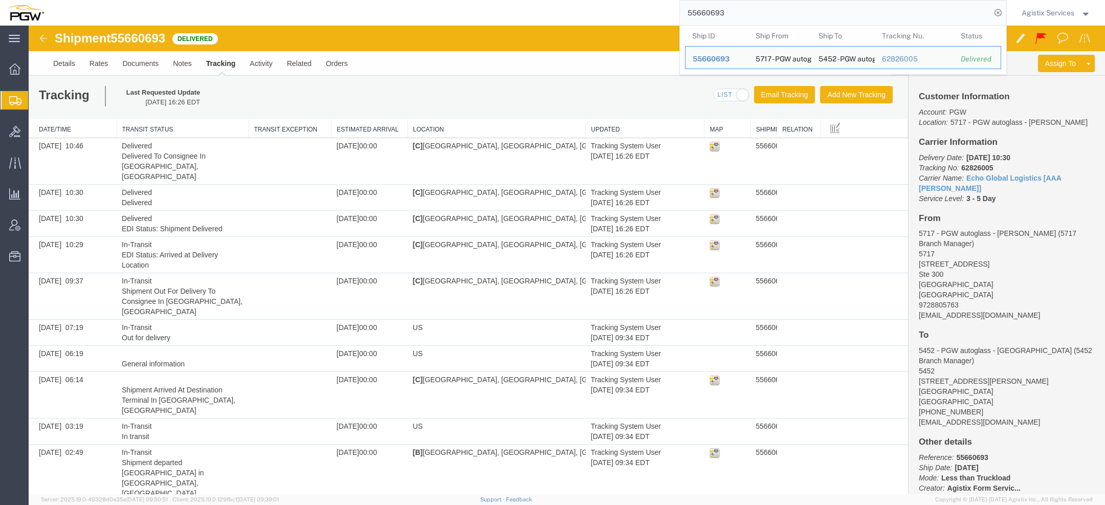
click at [708, 10] on input "55660693" at bounding box center [835, 13] width 311 height 25
paste input "3614"
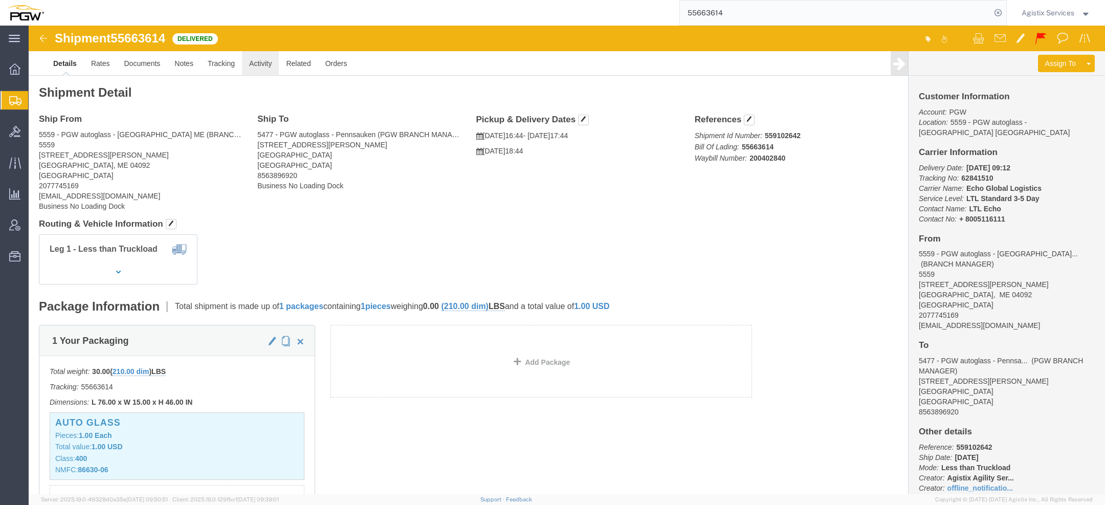
click link "Activity"
click div
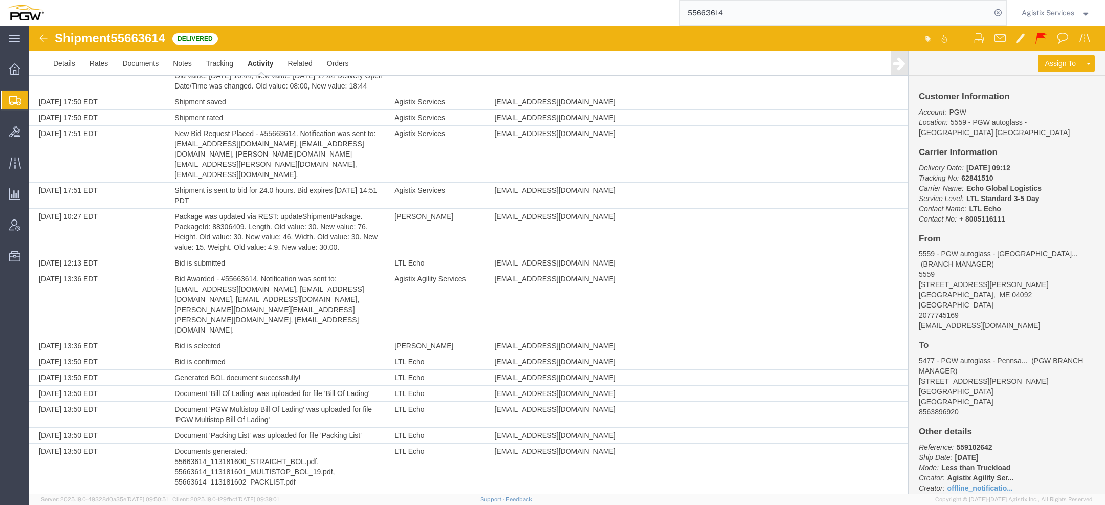
scroll to position [528, 0]
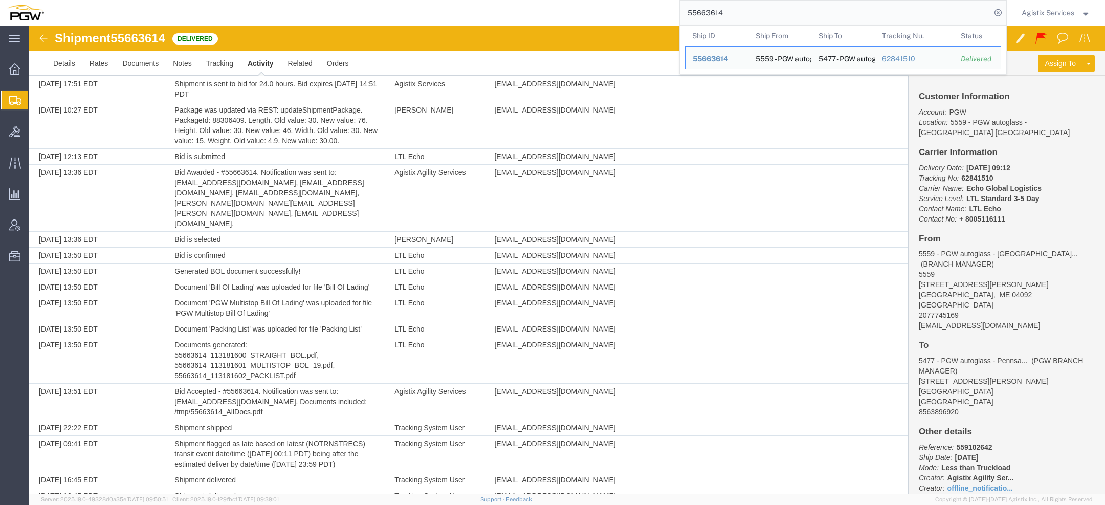
drag, startPoint x: 737, startPoint y: 13, endPoint x: 503, endPoint y: 13, distance: 233.9
click at [503, 13] on div "55663614 Ship ID Ship From Ship To Tracking Nu. Status Ship ID 55663614 Ship Fr…" at bounding box center [529, 13] width 956 height 26
paste input "6849649"
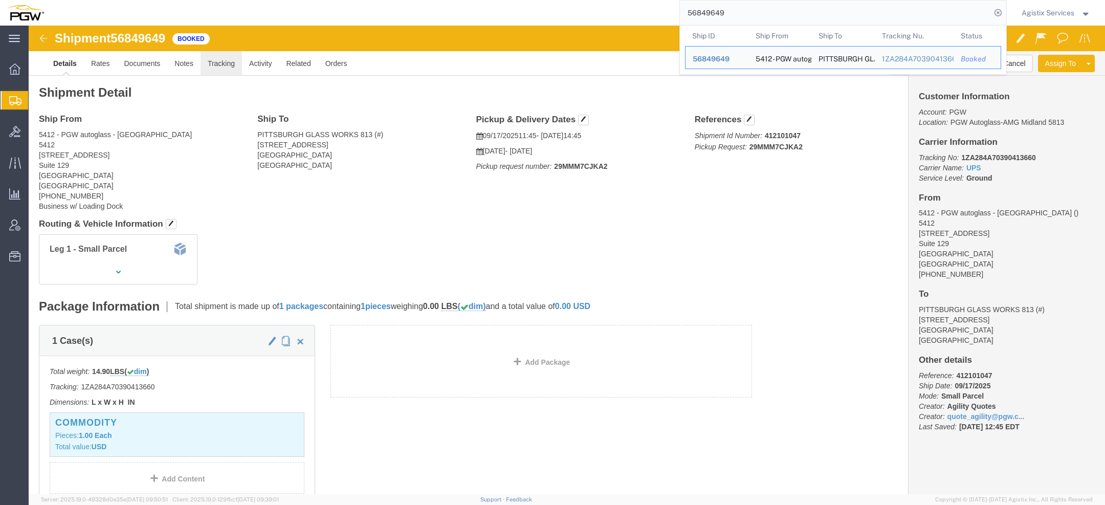
click link "Tracking"
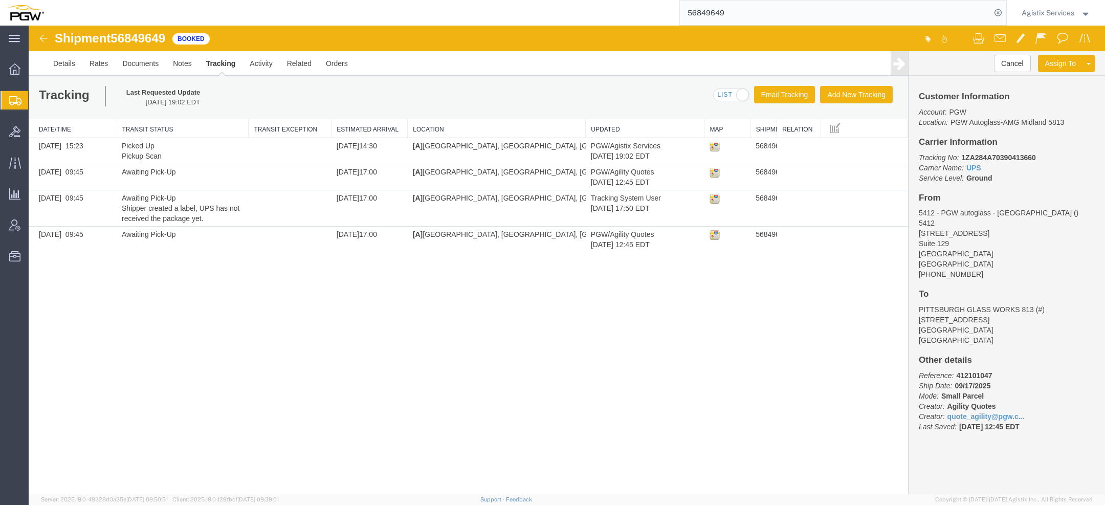
drag, startPoint x: 590, startPoint y: 9, endPoint x: 514, endPoint y: 9, distance: 76.3
click at [524, 9] on div "56849649" at bounding box center [529, 13] width 956 height 26
paste input "251170"
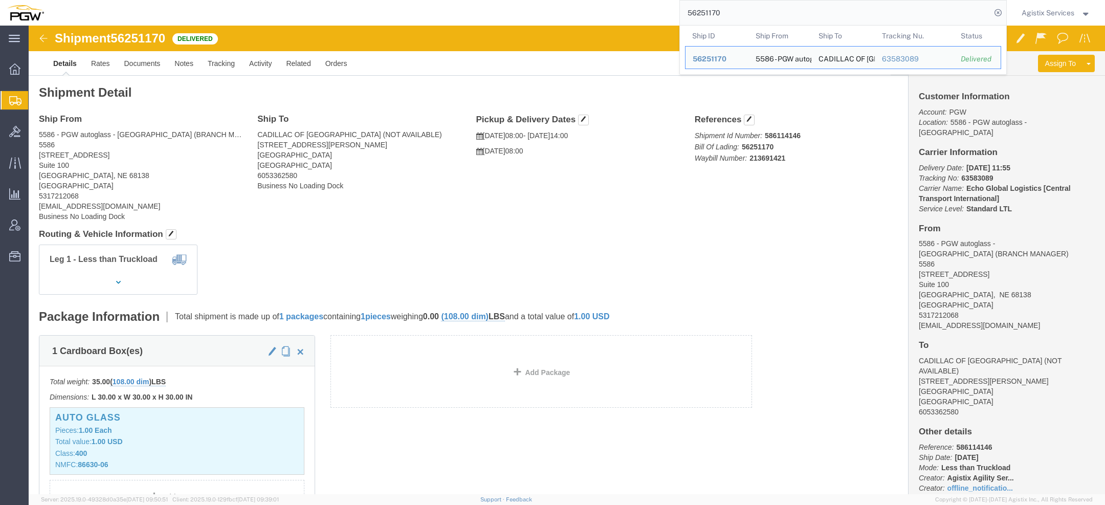
drag, startPoint x: 735, startPoint y: 13, endPoint x: 591, endPoint y: 13, distance: 144.3
click at [605, 13] on div "56251170 Ship ID Ship From Ship To Tracking Nu. Status Ship ID 56251170 Ship Fr…" at bounding box center [529, 13] width 956 height 26
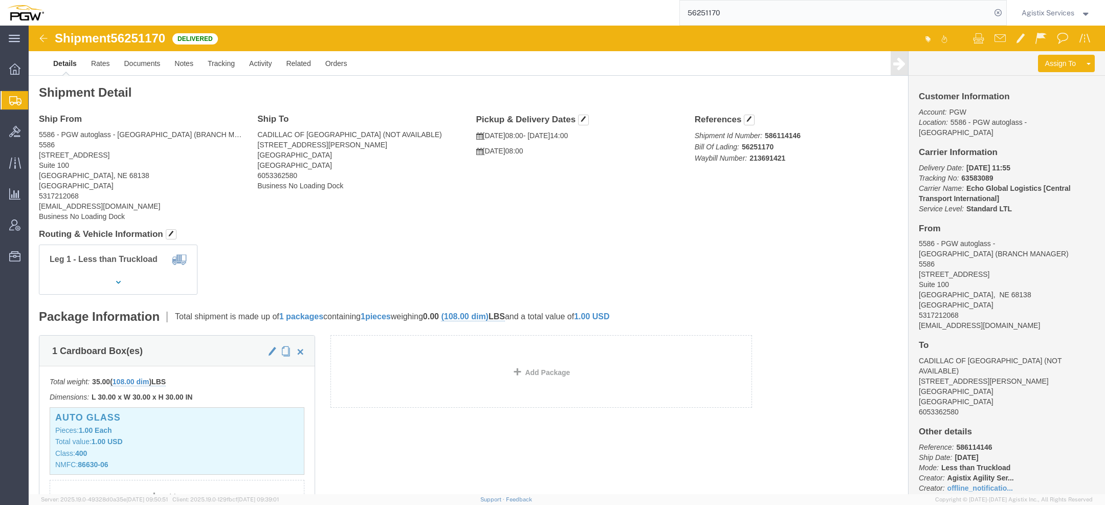
paste input "49067"
type input "56249067"
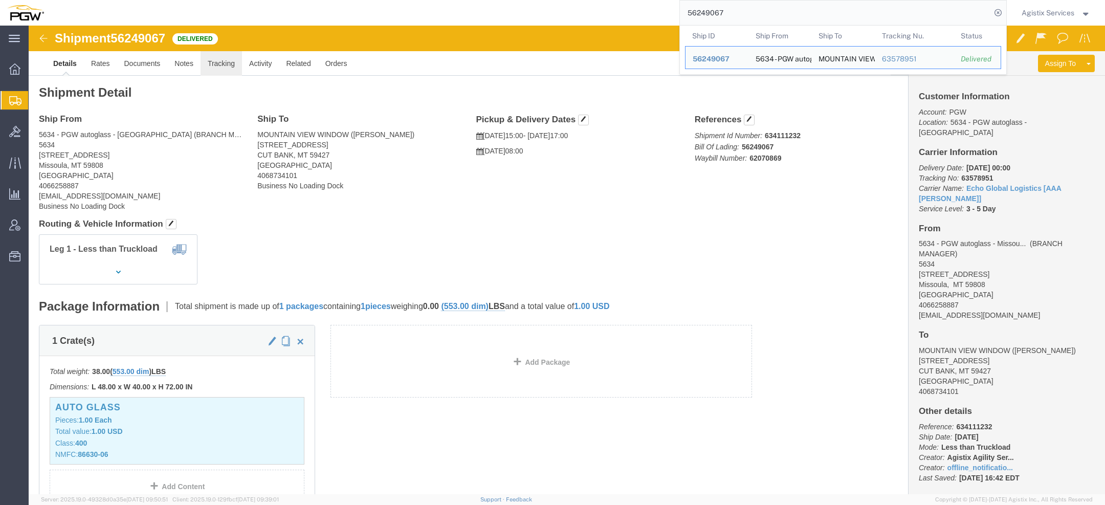
click link "Tracking"
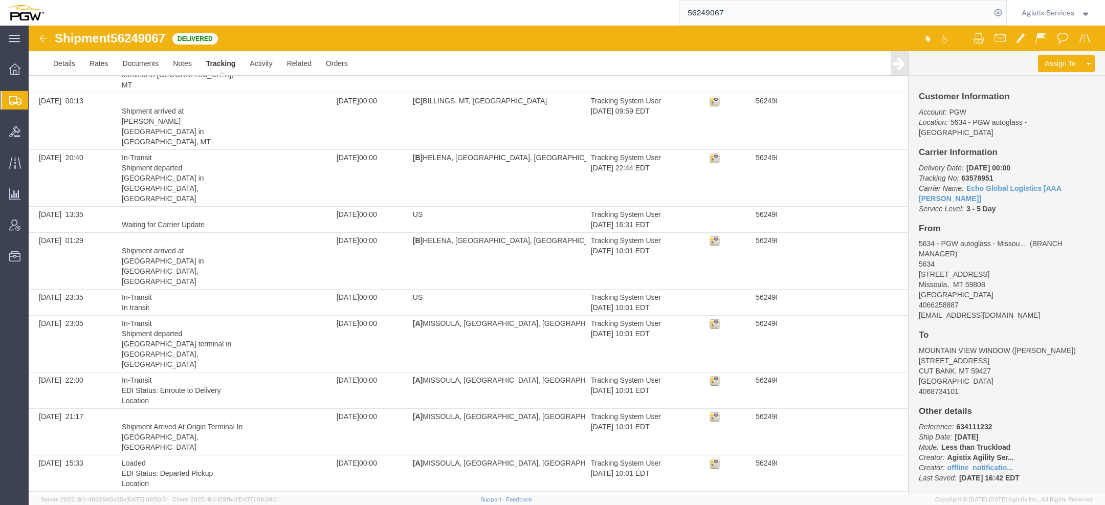
scroll to position [384, 0]
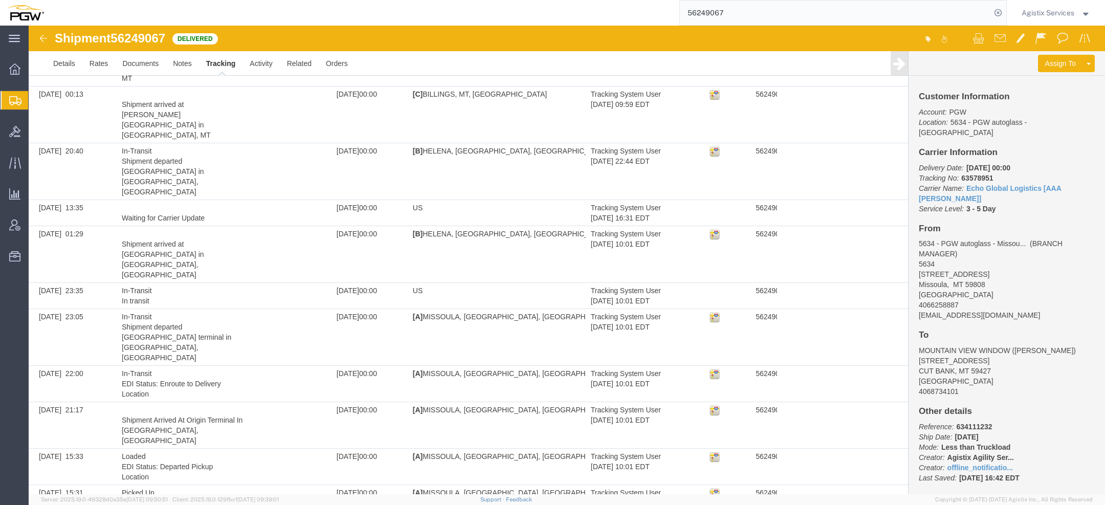
click at [155, 38] on span "56249067" at bounding box center [138, 38] width 55 height 14
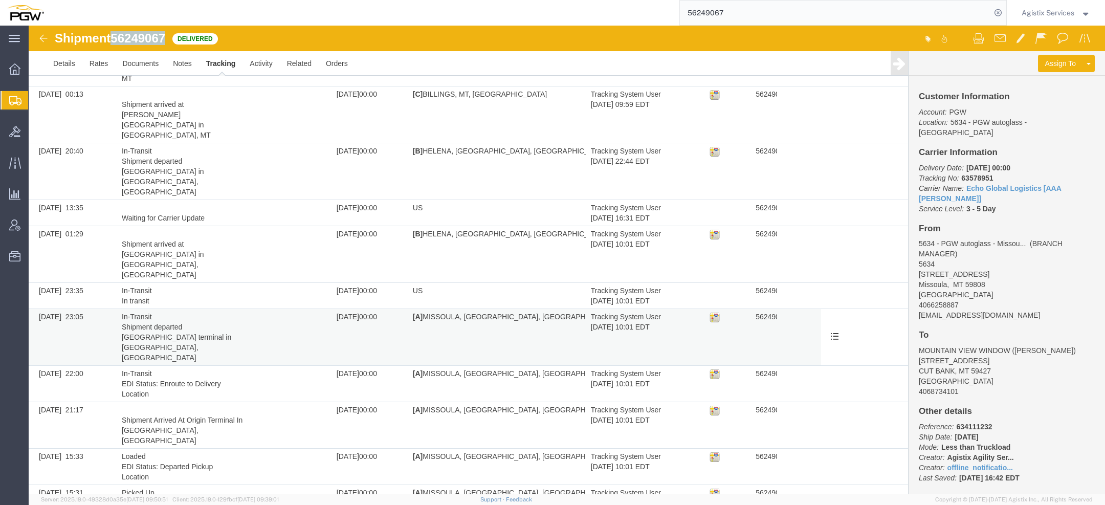
copy span "56249067"
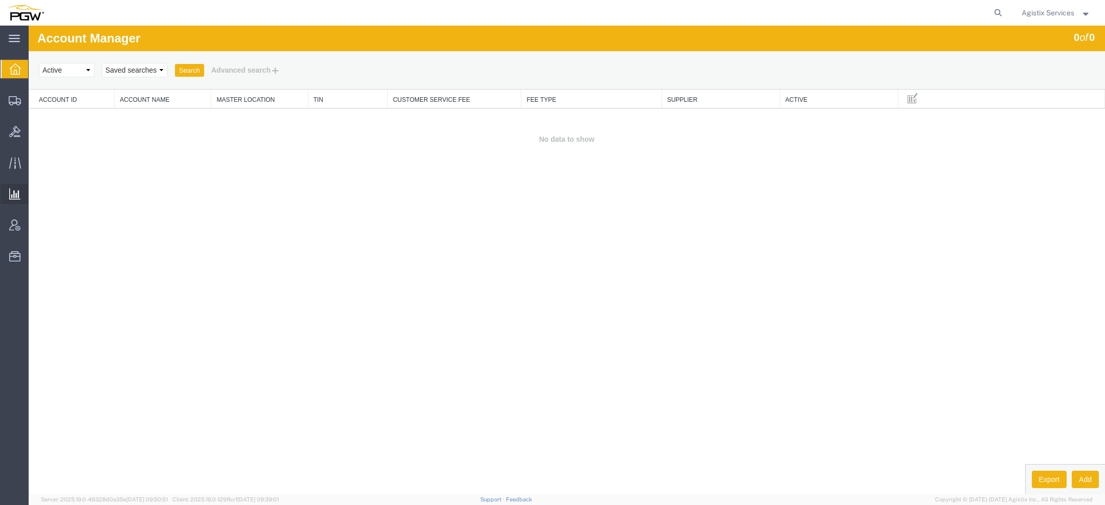
click at [0, 0] on span "Ad Hoc Reports" at bounding box center [0, 0] width 0 height 0
click at [0, 0] on span "Saved Reports" at bounding box center [0, 0] width 0 height 0
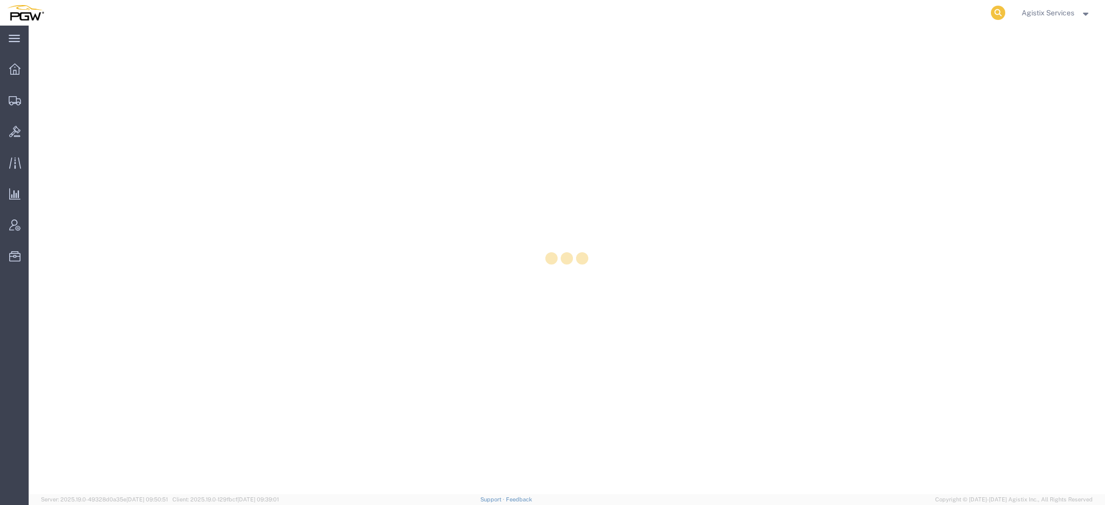
click at [1002, 11] on icon at bounding box center [998, 13] width 14 height 14
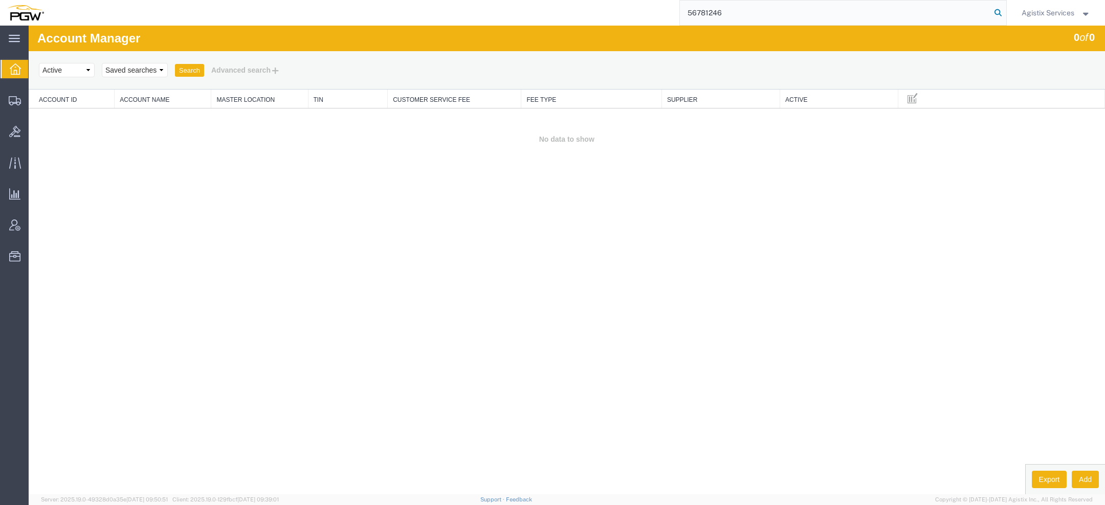
type input "56781246"
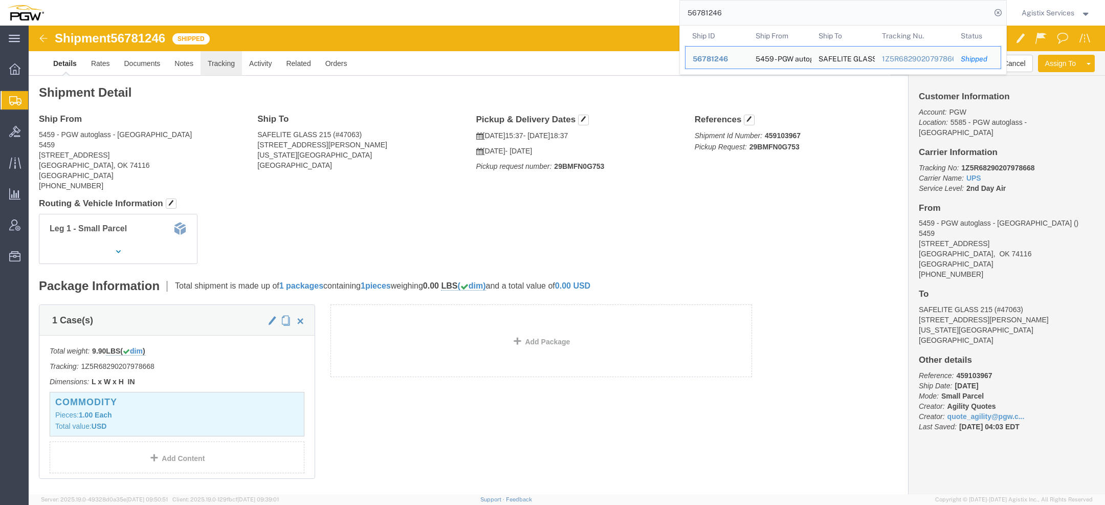
click link "Tracking"
click div
